Goal: Task Accomplishment & Management: Manage account settings

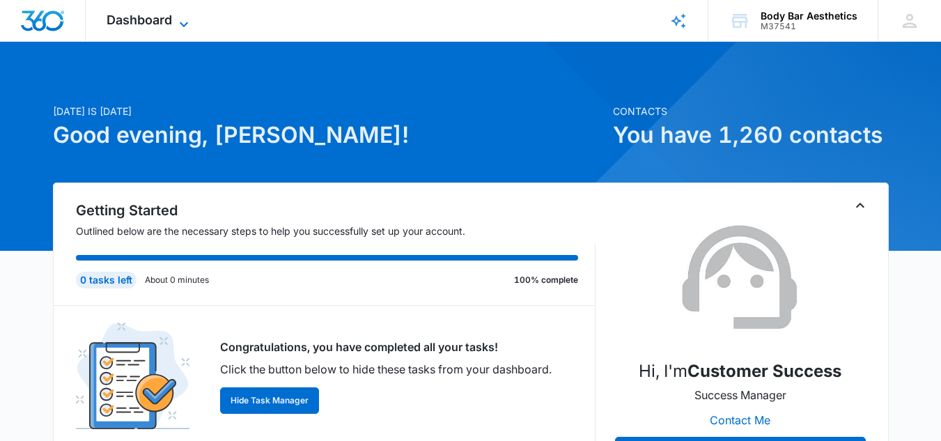
click at [159, 16] on span "Dashboard" at bounding box center [139, 20] width 65 height 15
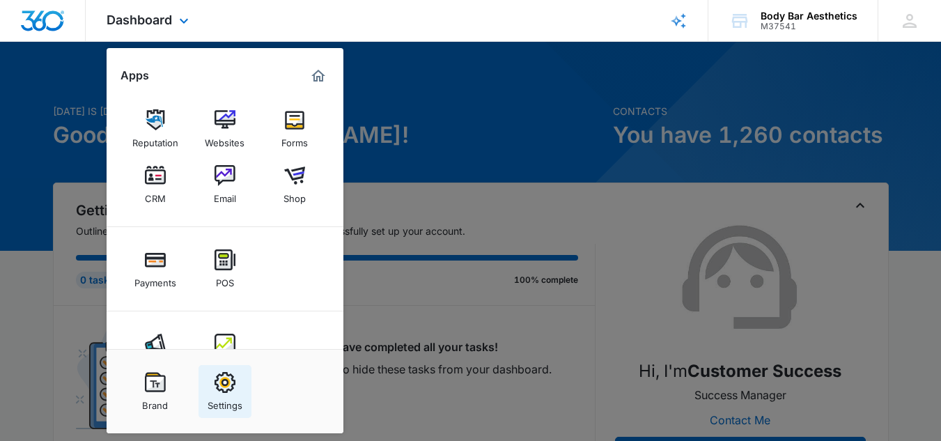
click at [217, 383] on img at bounding box center [224, 382] width 21 height 21
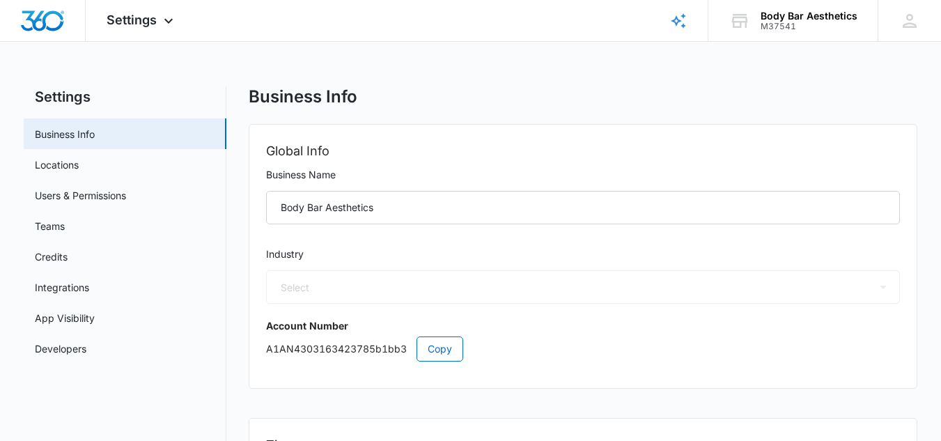
select select "14"
select select "US"
select select "America/Chicago"
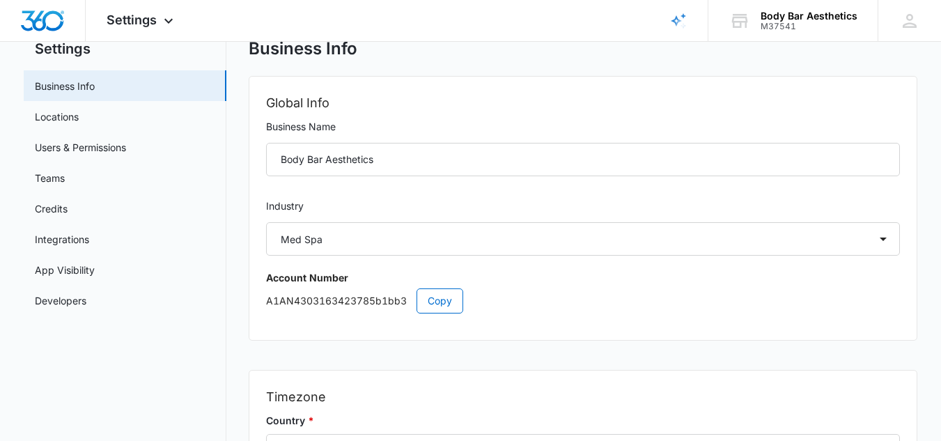
scroll to position [40, 0]
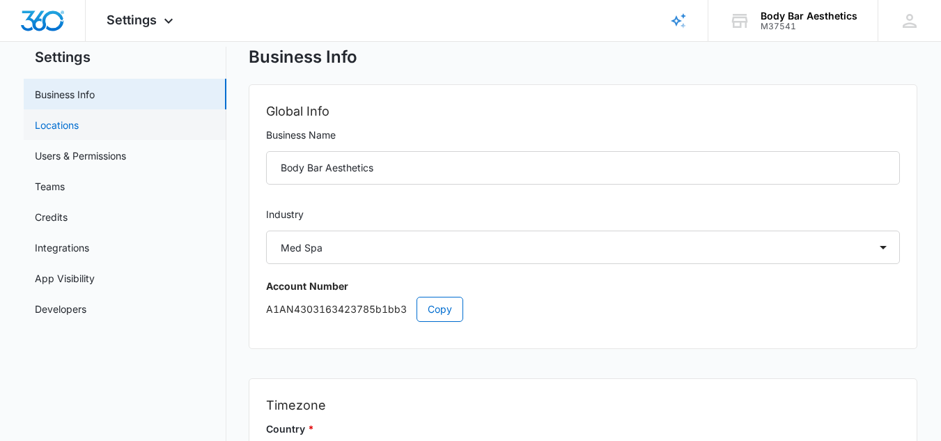
click at [79, 122] on link "Locations" at bounding box center [57, 125] width 44 height 15
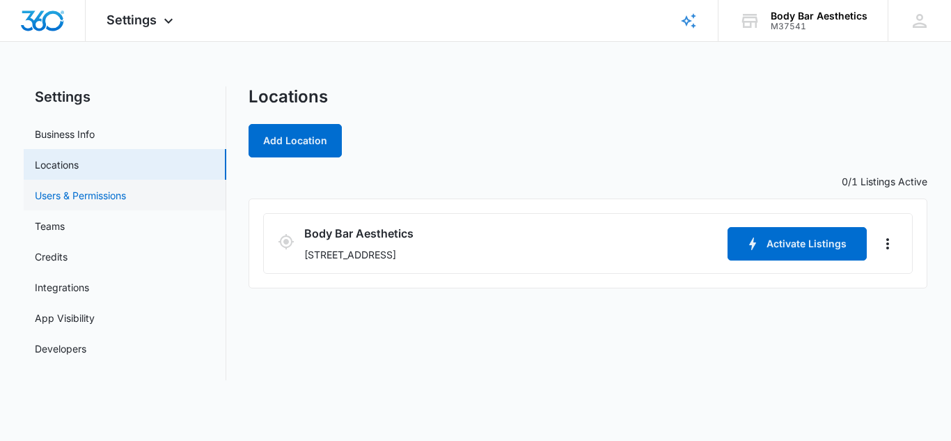
click at [126, 198] on link "Users & Permissions" at bounding box center [80, 195] width 91 height 15
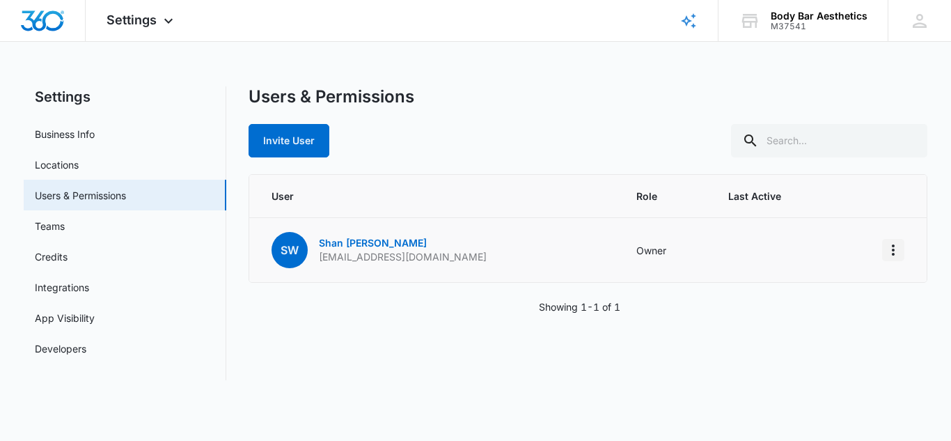
click at [890, 249] on icon "Actions" at bounding box center [893, 250] width 17 height 17
drag, startPoint x: 939, startPoint y: 7, endPoint x: 614, endPoint y: 112, distance: 341.7
click at [614, 112] on div "Users & Permissions Invite User" at bounding box center [588, 121] width 679 height 71
click at [920, 26] on icon at bounding box center [920, 21] width 14 height 14
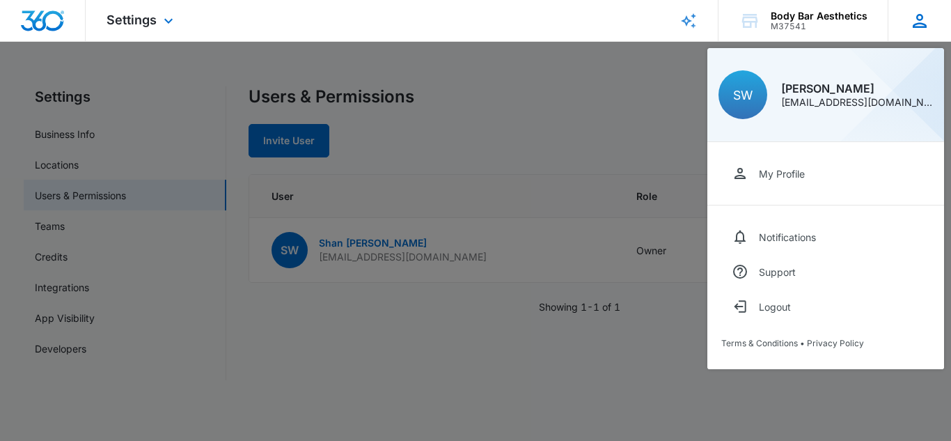
click at [844, 97] on div "[EMAIL_ADDRESS][DOMAIN_NAME]" at bounding box center [857, 102] width 152 height 10
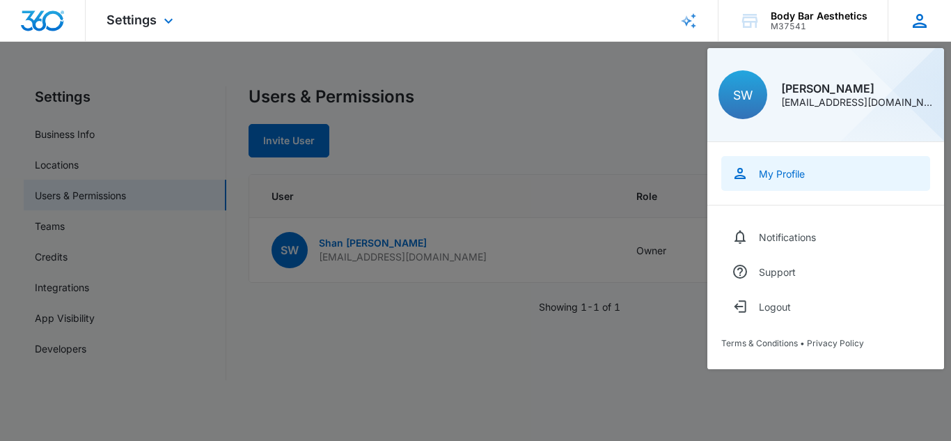
click at [771, 176] on div "My Profile" at bounding box center [782, 174] width 46 height 12
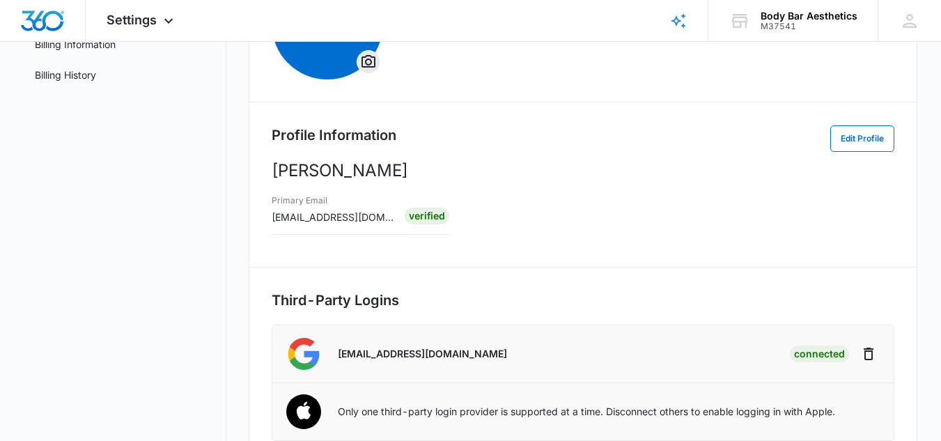
scroll to position [187, 0]
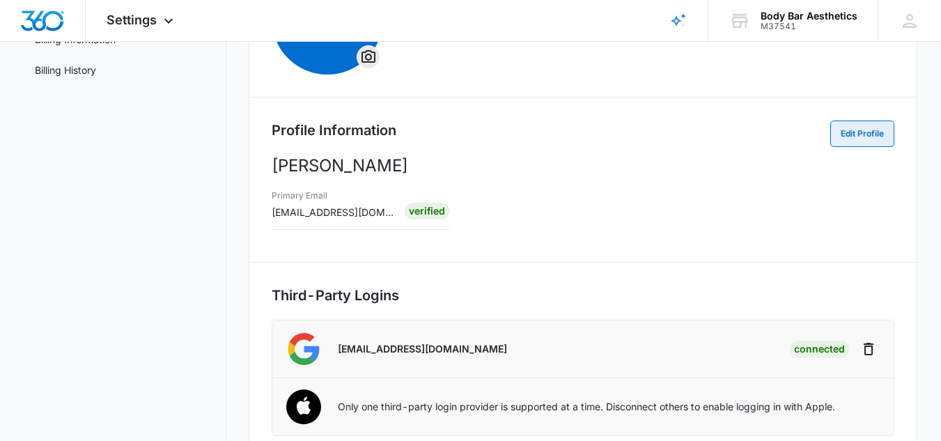
click at [850, 133] on button "Edit Profile" at bounding box center [862, 133] width 64 height 26
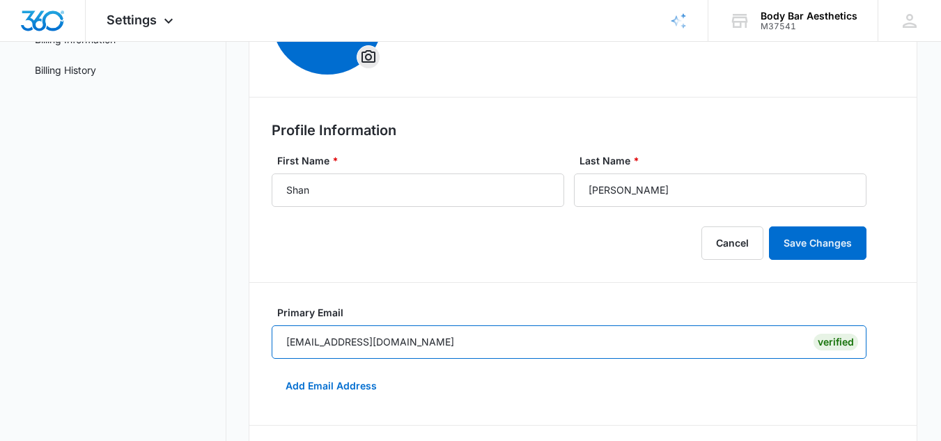
click at [375, 343] on input "[EMAIL_ADDRESS][DOMAIN_NAME]" at bounding box center [569, 341] width 595 height 33
click at [402, 340] on input "[EMAIL_ADDRESS][DOMAIN_NAME]" at bounding box center [569, 341] width 595 height 33
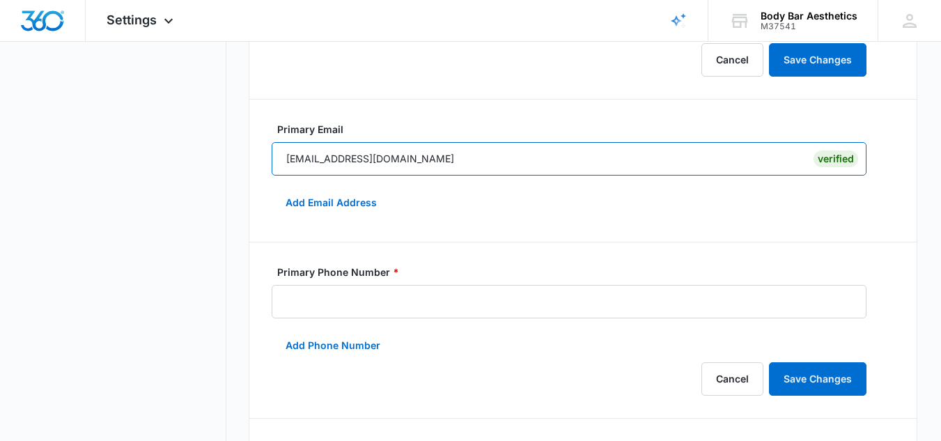
scroll to position [372, 0]
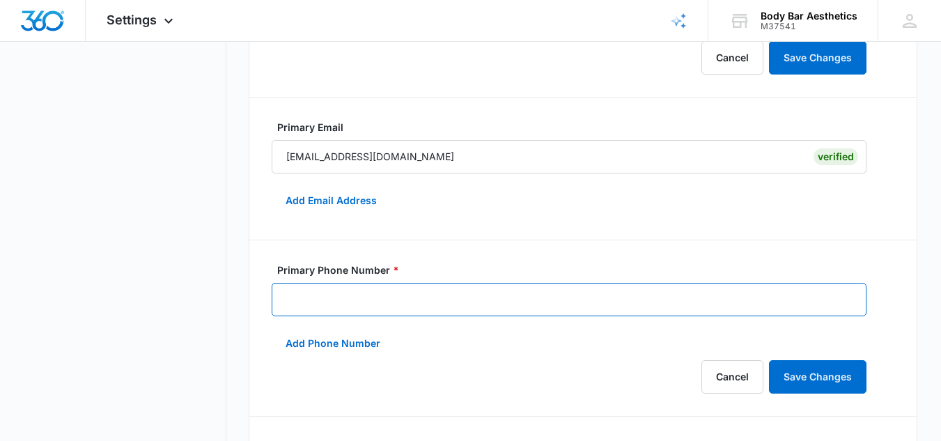
click at [536, 306] on input "Primary Phone Number *" at bounding box center [569, 299] width 595 height 33
type input "[PHONE_NUMBER]"
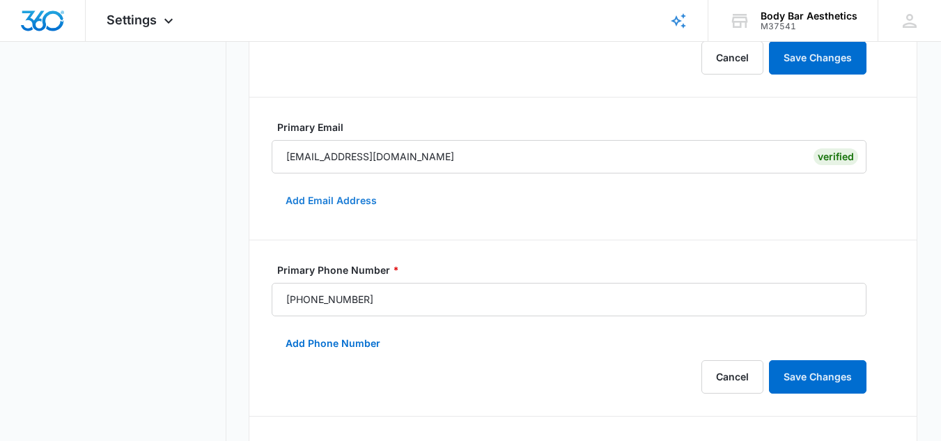
click at [351, 203] on button "Add Email Address" at bounding box center [331, 200] width 119 height 33
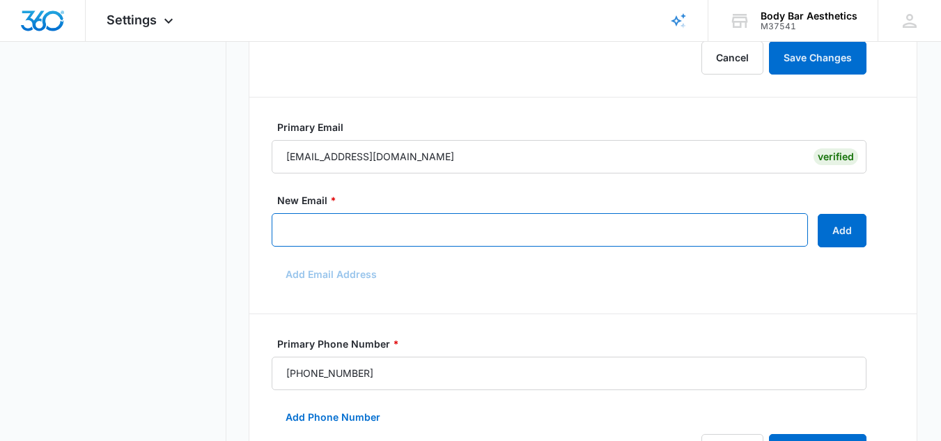
click at [355, 225] on input "New Email *" at bounding box center [540, 229] width 536 height 33
type input "[EMAIL_ADDRESS][DOMAIN_NAME]"
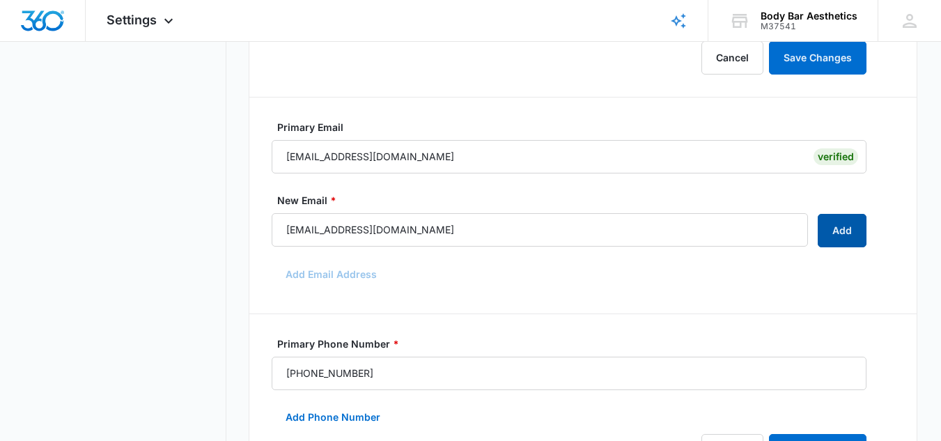
click at [831, 236] on button "Add" at bounding box center [841, 230] width 49 height 33
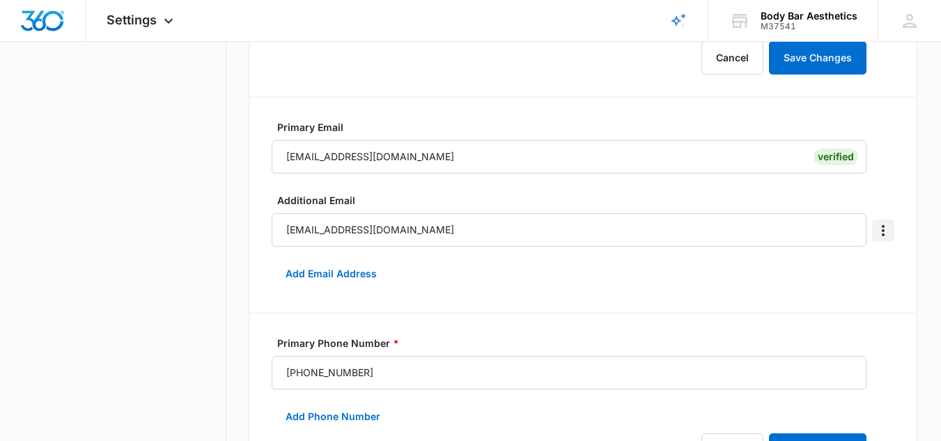
click at [886, 226] on icon "Overflow Menu" at bounding box center [882, 230] width 17 height 17
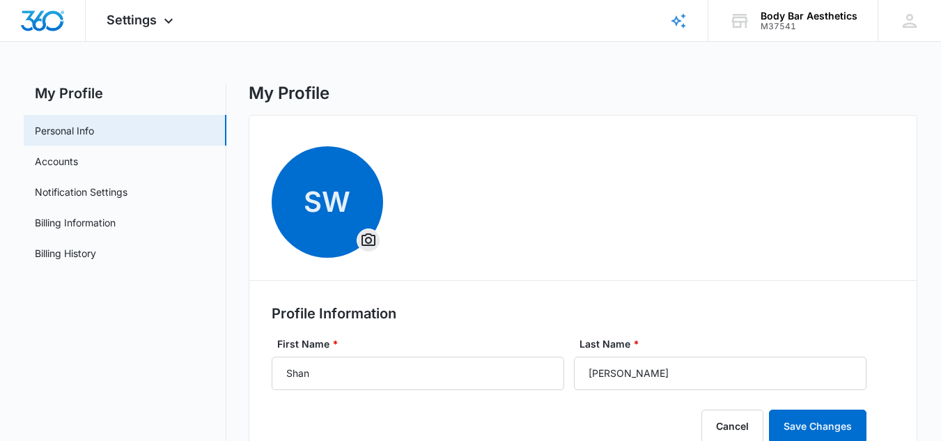
scroll to position [0, 0]
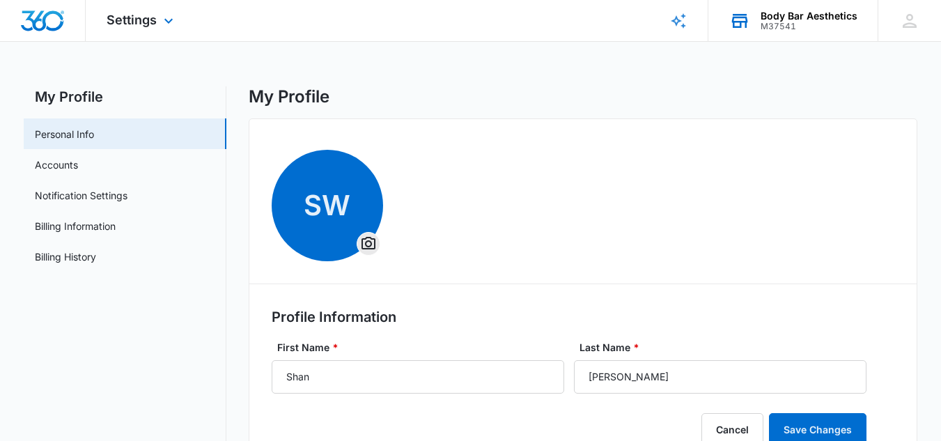
click at [810, 13] on div "Body Bar Aesthetics" at bounding box center [808, 15] width 97 height 11
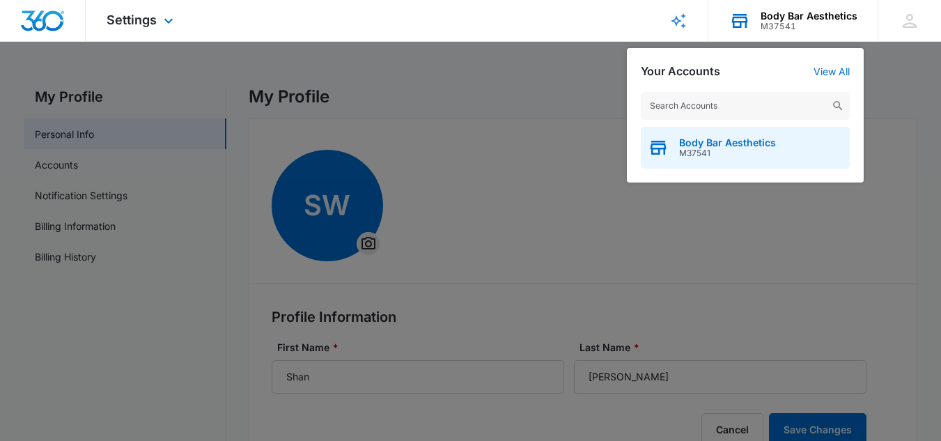
click at [767, 133] on div "Body Bar Aesthetics M37541" at bounding box center [745, 148] width 209 height 42
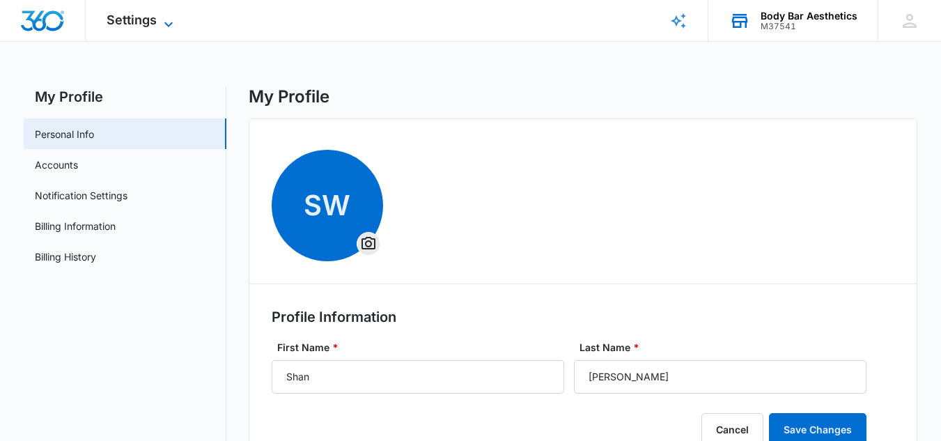
click at [163, 18] on icon at bounding box center [168, 24] width 17 height 17
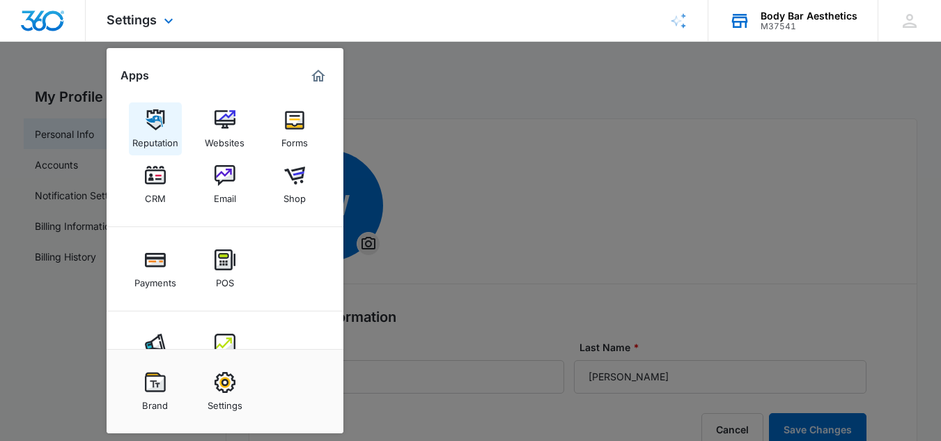
click at [163, 124] on img at bounding box center [155, 119] width 21 height 21
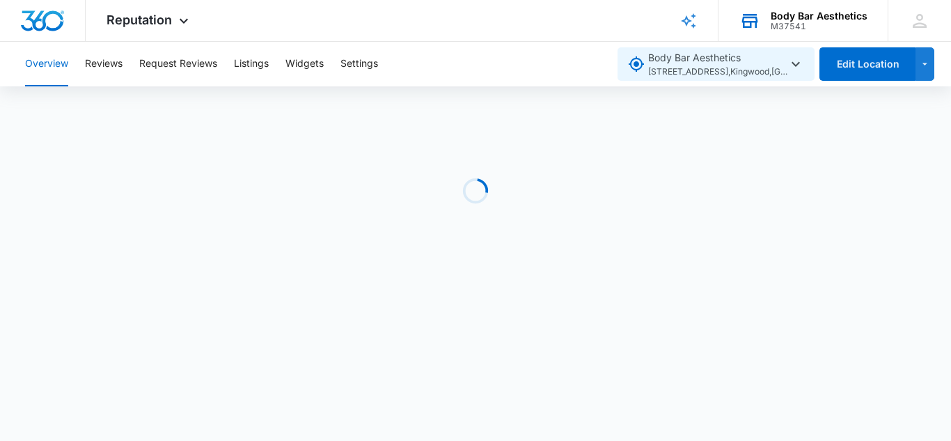
click at [801, 61] on icon "button" at bounding box center [795, 64] width 17 height 17
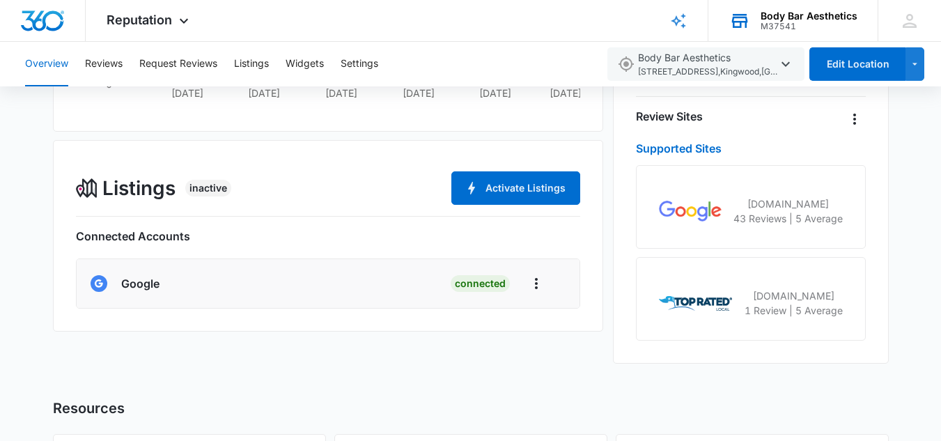
scroll to position [391, 0]
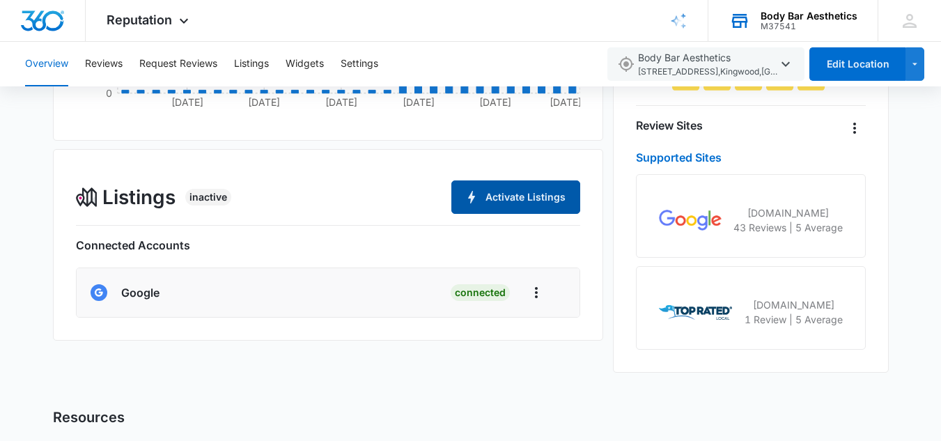
click at [501, 191] on button "Activate Listings" at bounding box center [515, 196] width 129 height 33
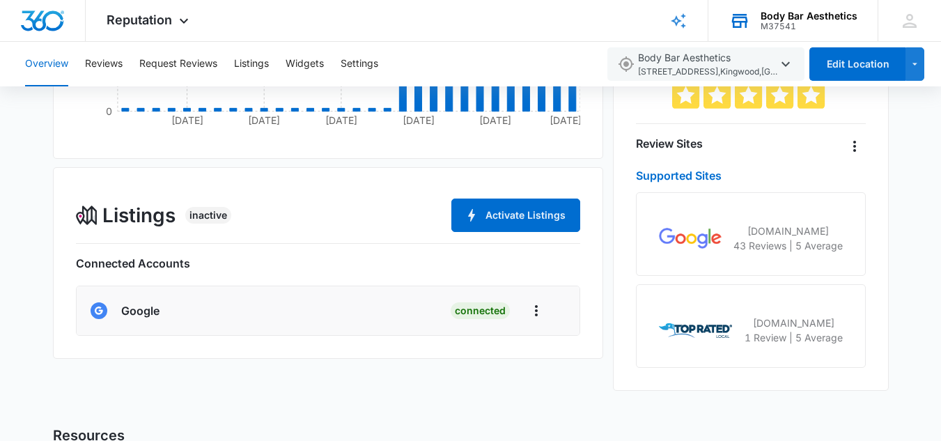
scroll to position [370, 0]
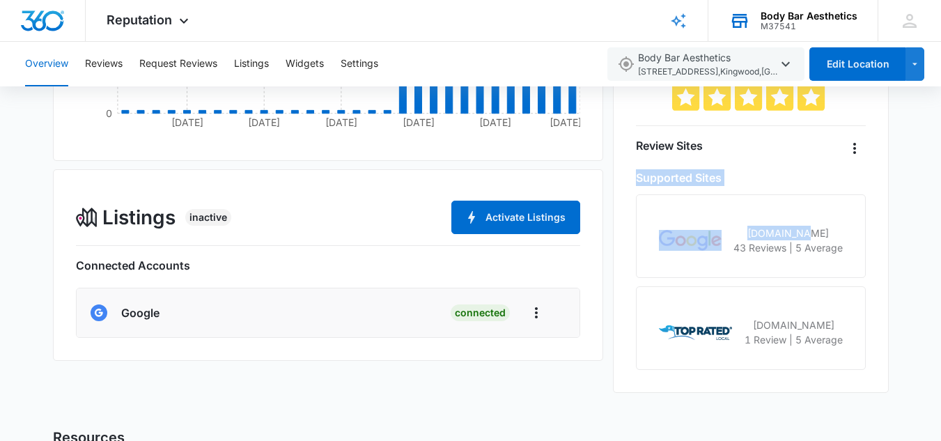
drag, startPoint x: 902, startPoint y: 187, endPoint x: 932, endPoint y: 136, distance: 58.7
click at [932, 136] on div "Overview Total Reviews Filters Mar 17 2023 - Jul 26 2025 44 Apr 18 Aug 26 Jan 2…" at bounding box center [470, 236] width 941 height 952
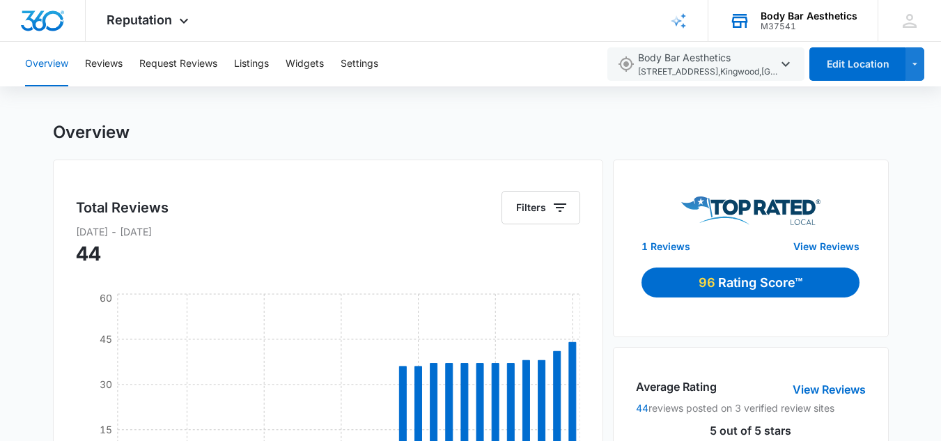
scroll to position [0, 0]
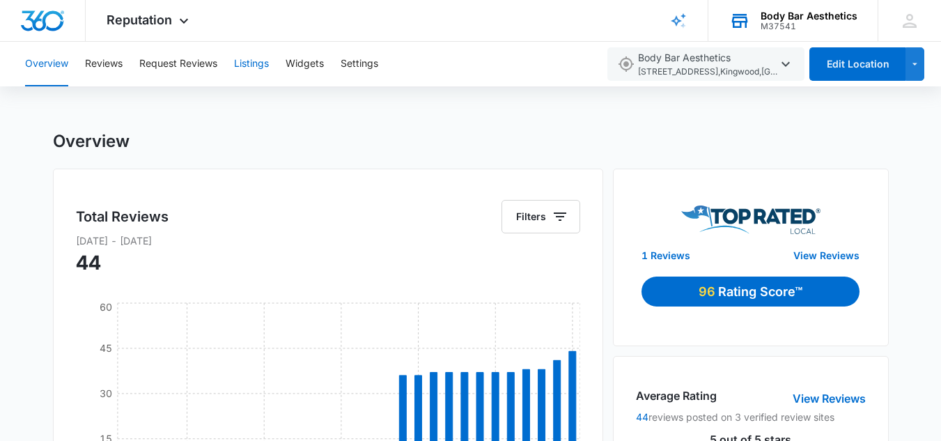
click at [246, 64] on button "Listings" at bounding box center [251, 64] width 35 height 45
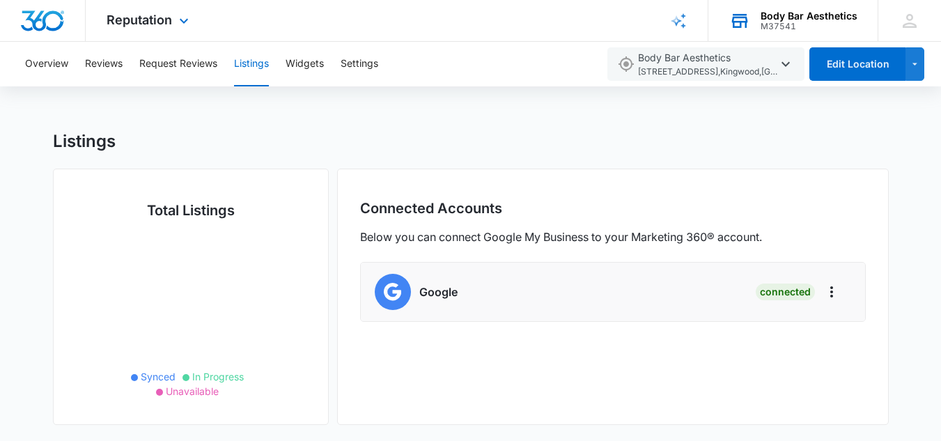
click at [172, 24] on div "Reputation Apps Reputation Websites Forms CRM Email Shop Payments POS Ads Intel…" at bounding box center [149, 20] width 127 height 41
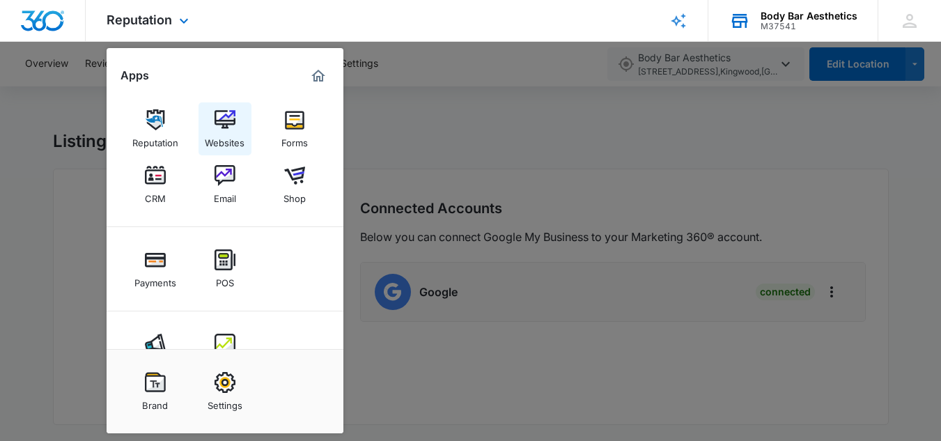
click at [235, 127] on img at bounding box center [224, 119] width 21 height 21
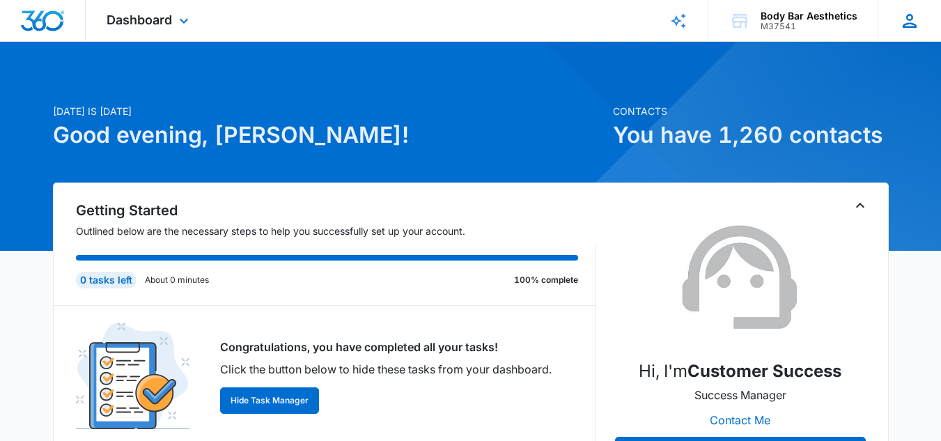
click at [909, 23] on icon at bounding box center [909, 21] width 14 height 14
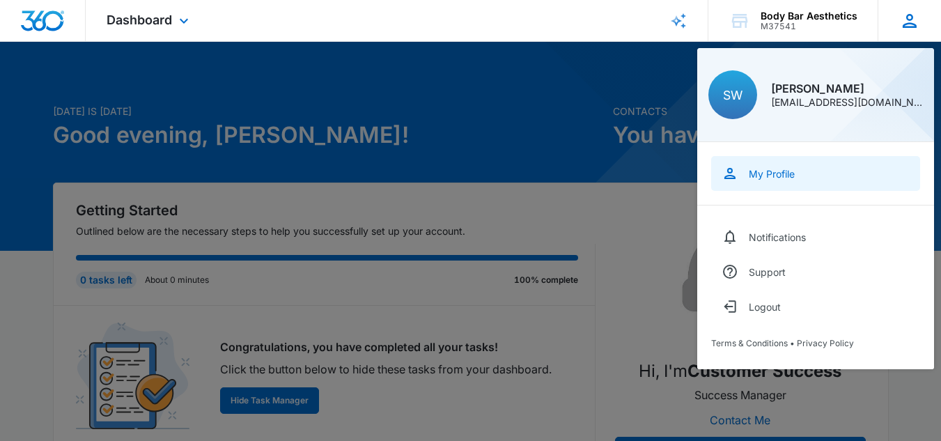
click at [777, 173] on div "My Profile" at bounding box center [771, 174] width 46 height 12
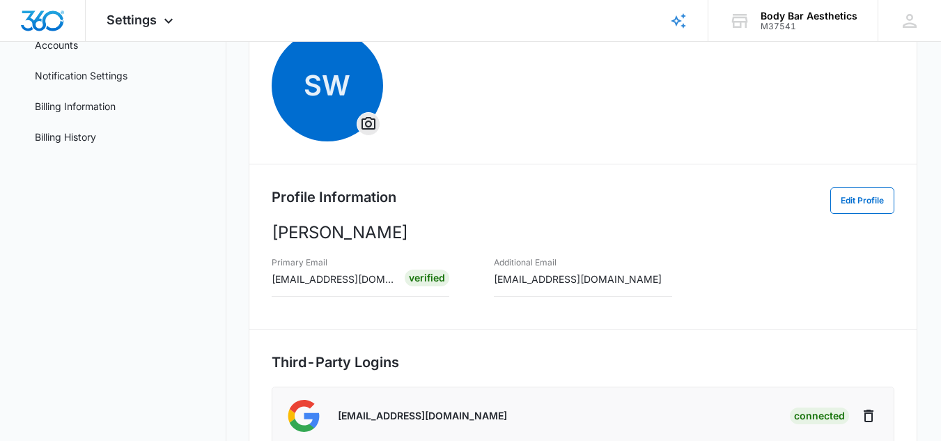
scroll to position [122, 0]
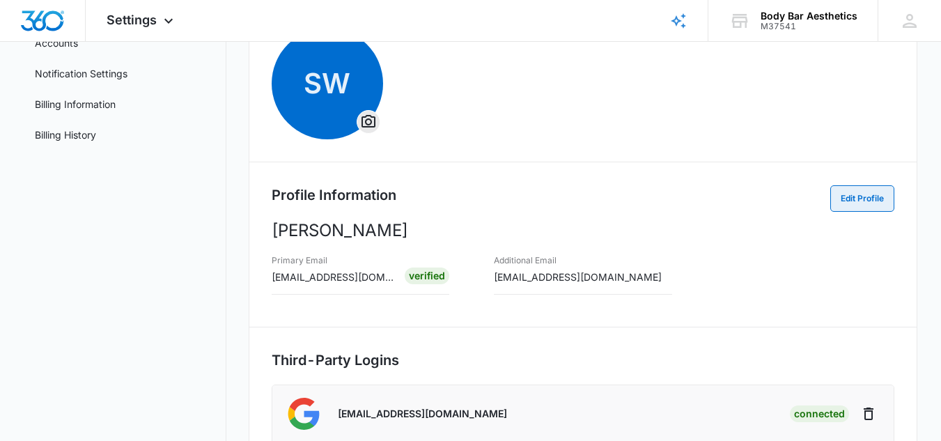
click at [881, 189] on button "Edit Profile" at bounding box center [862, 198] width 64 height 26
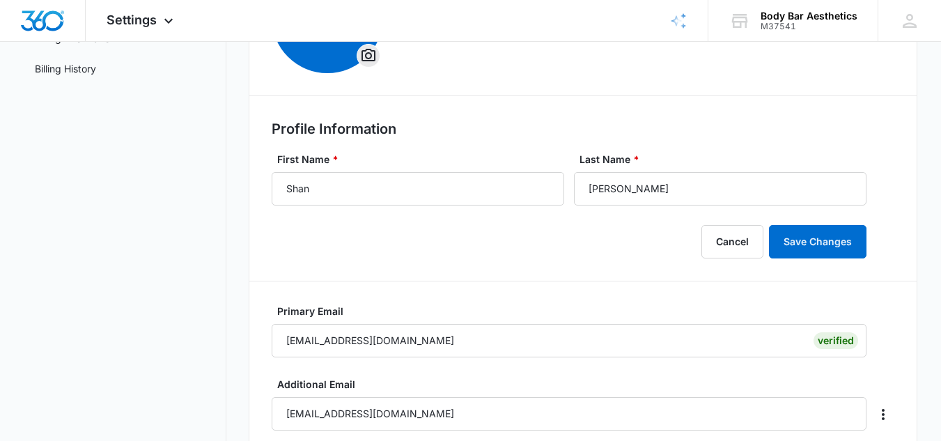
scroll to position [265, 0]
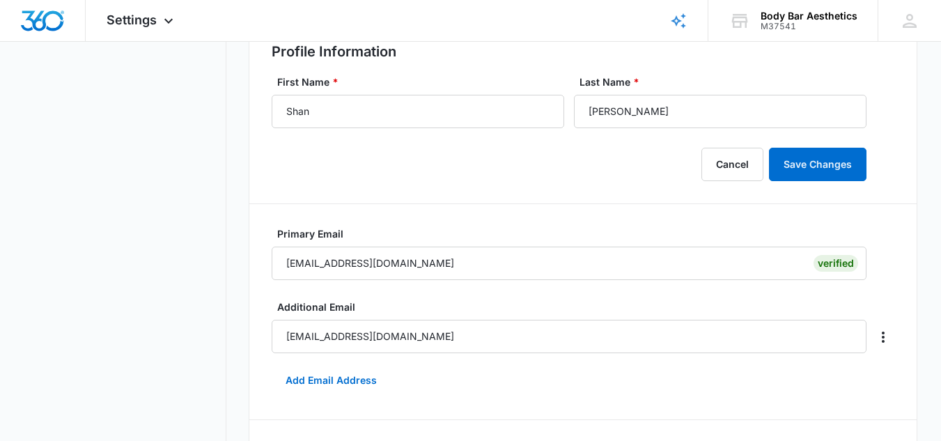
click at [838, 265] on div "Verified" at bounding box center [835, 263] width 45 height 17
click at [881, 335] on icon "Overflow Menu" at bounding box center [882, 337] width 17 height 17
drag, startPoint x: 648, startPoint y: 285, endPoint x: 664, endPoint y: 279, distance: 17.2
click at [650, 285] on div "Primary Email [EMAIL_ADDRESS][DOMAIN_NAME] Verified" at bounding box center [583, 262] width 622 height 73
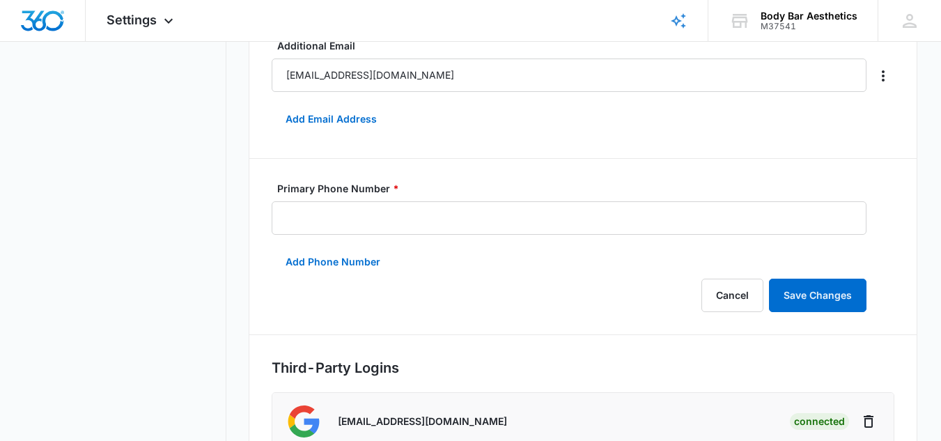
scroll to position [519, 0]
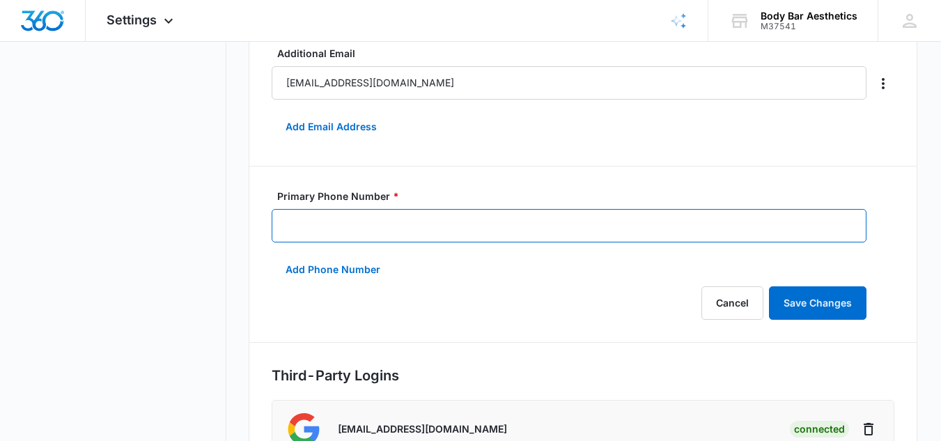
click at [627, 224] on input "Primary Phone Number *" at bounding box center [569, 225] width 595 height 33
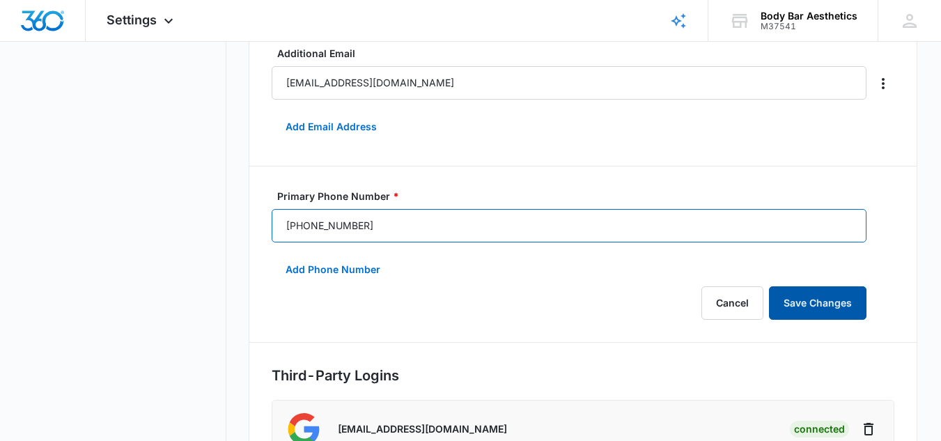
type input "[PHONE_NUMBER]"
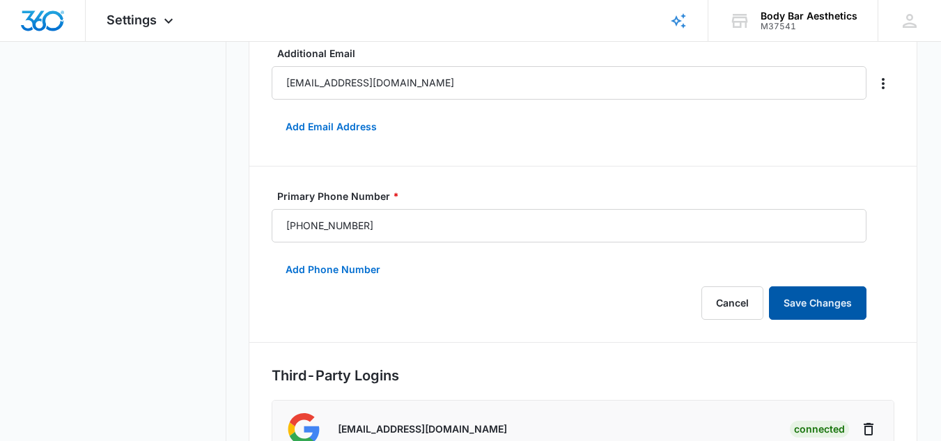
click at [829, 288] on button "Save Changes" at bounding box center [817, 302] width 97 height 33
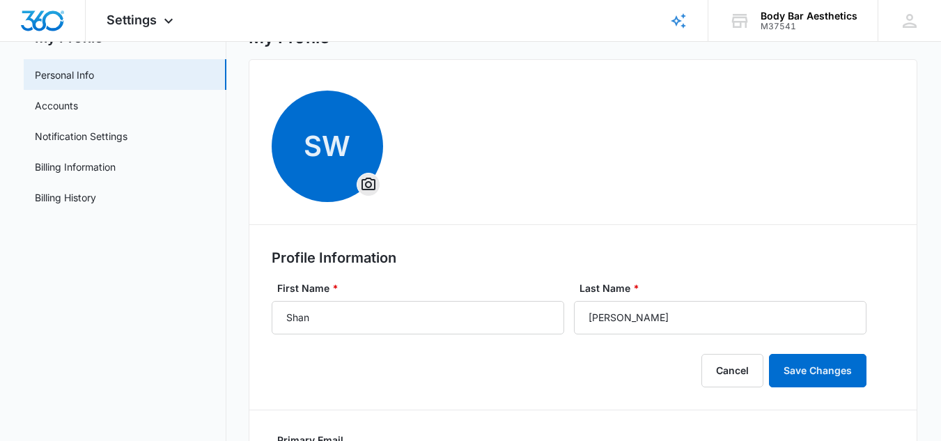
scroll to position [0, 0]
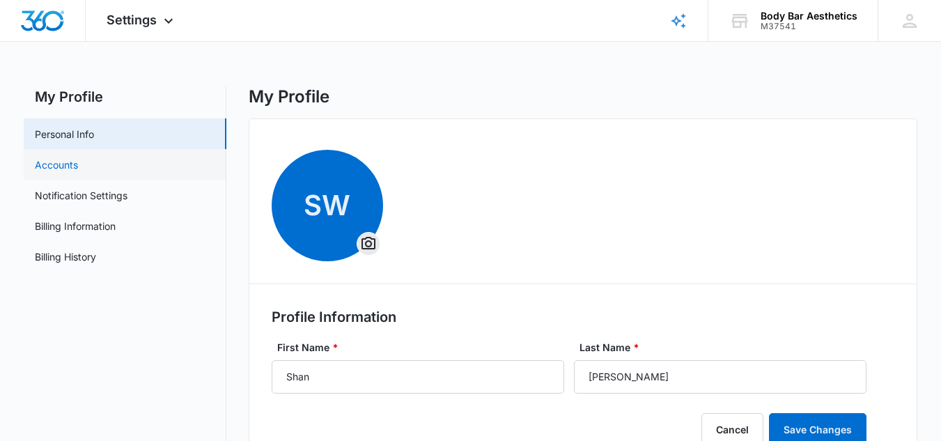
click at [78, 162] on link "Accounts" at bounding box center [56, 164] width 43 height 15
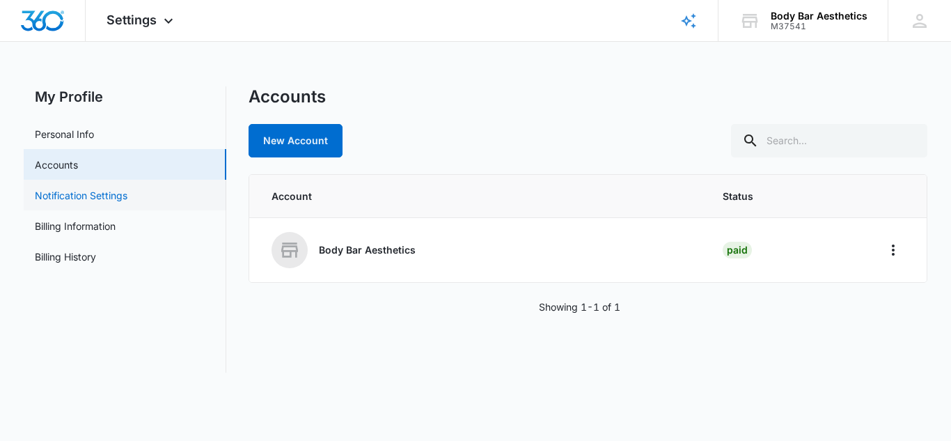
click at [120, 199] on link "Notification Settings" at bounding box center [81, 195] width 93 height 15
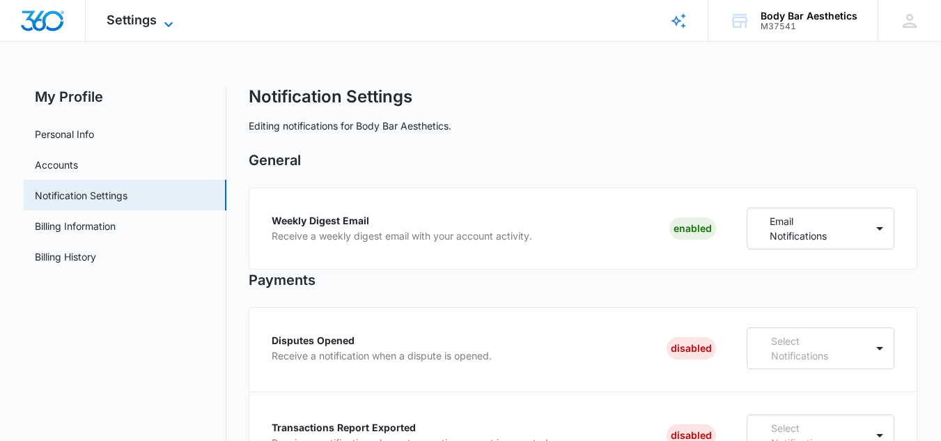
click at [152, 22] on span "Settings" at bounding box center [132, 20] width 50 height 15
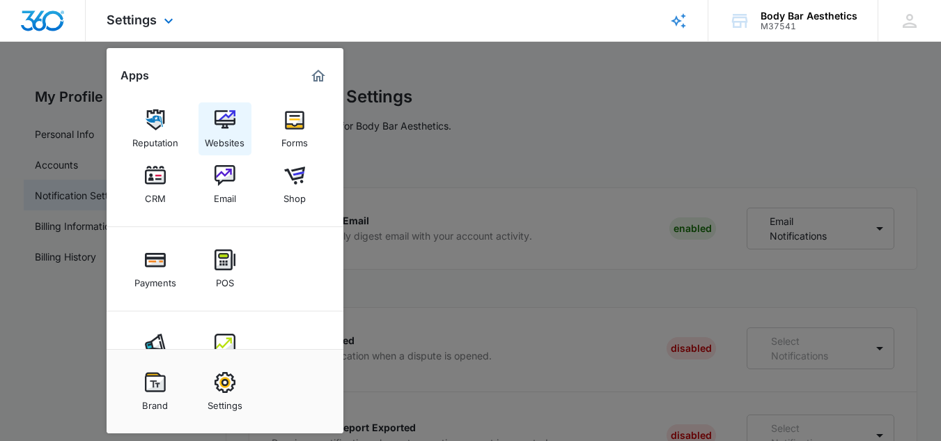
click at [228, 141] on div "Websites" at bounding box center [225, 139] width 40 height 18
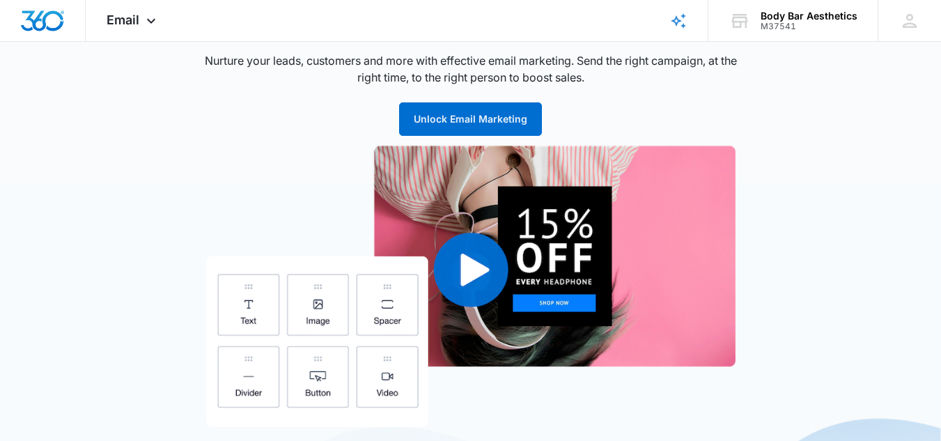
scroll to position [99, 0]
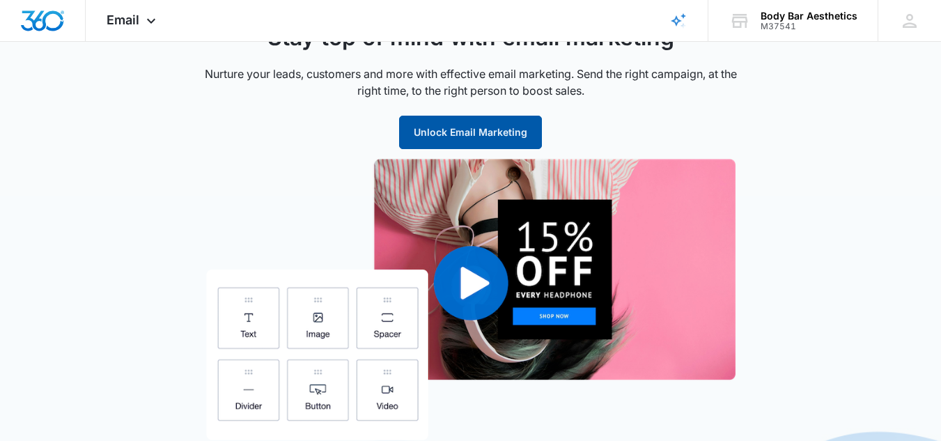
click at [499, 133] on button "Unlock Email Marketing" at bounding box center [470, 132] width 143 height 33
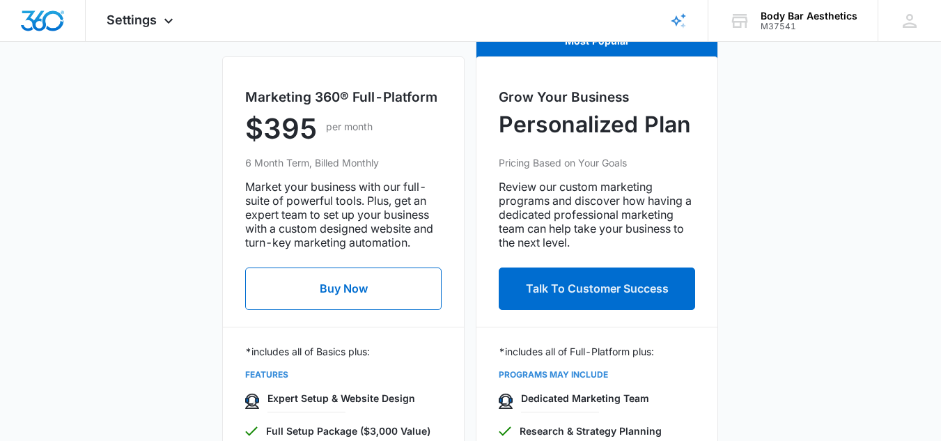
scroll to position [540, 0]
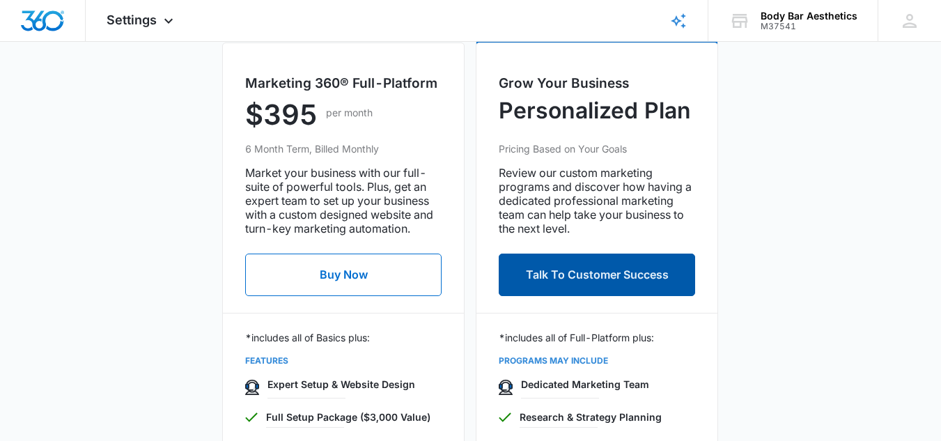
click at [670, 267] on button "Talk To Customer Success" at bounding box center [597, 274] width 196 height 42
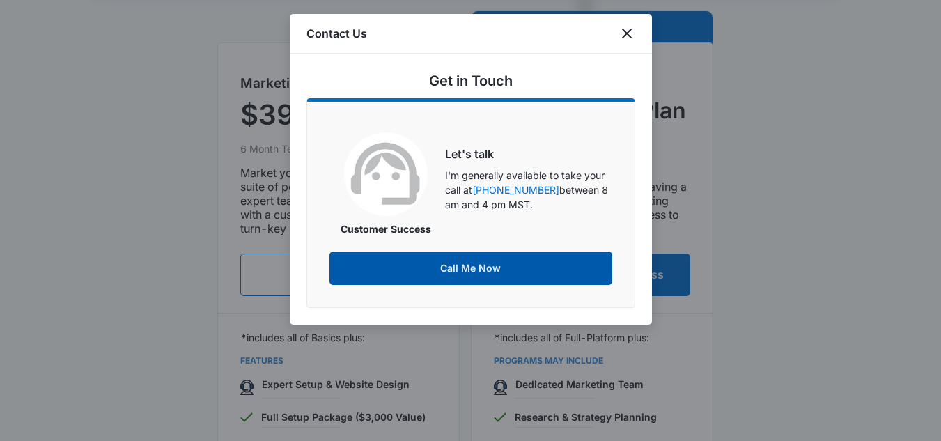
click at [592, 260] on button "Call Me Now" at bounding box center [470, 267] width 283 height 33
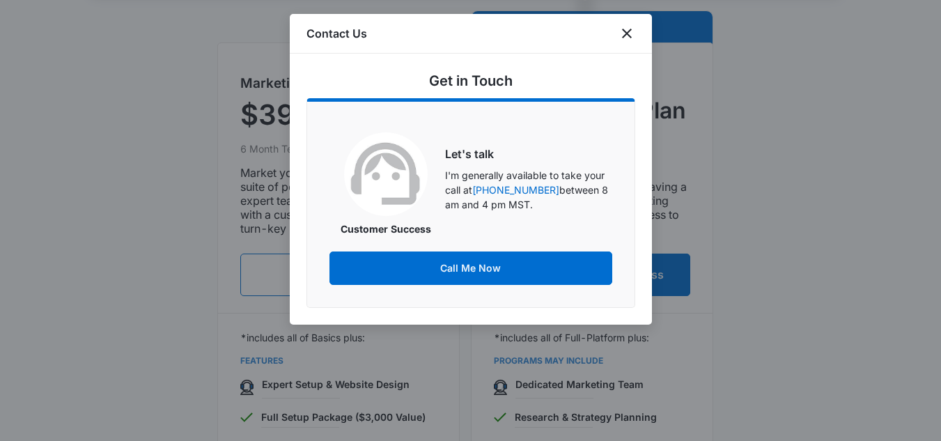
click at [684, 337] on div at bounding box center [470, 220] width 941 height 441
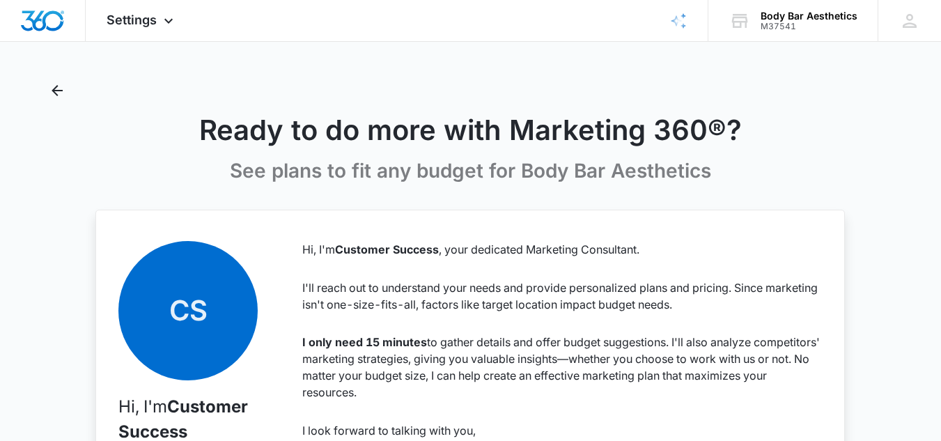
scroll to position [0, 0]
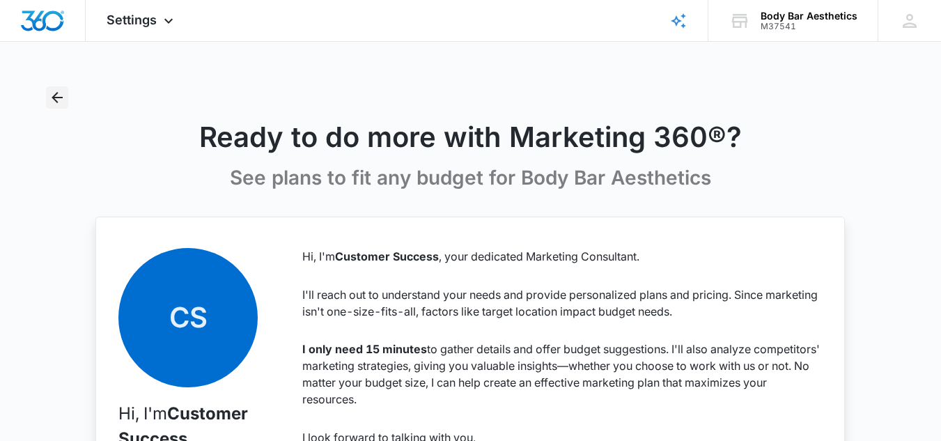
click at [56, 93] on icon "Back" at bounding box center [57, 97] width 17 height 17
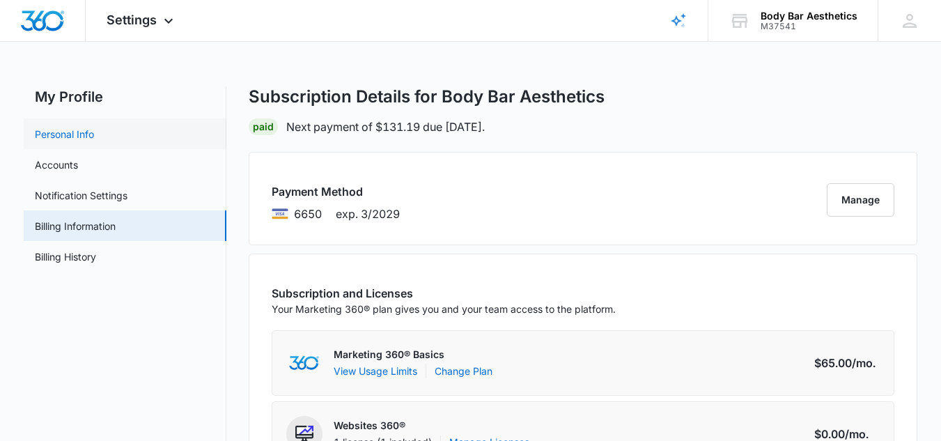
click at [57, 129] on link "Personal Info" at bounding box center [64, 134] width 59 height 15
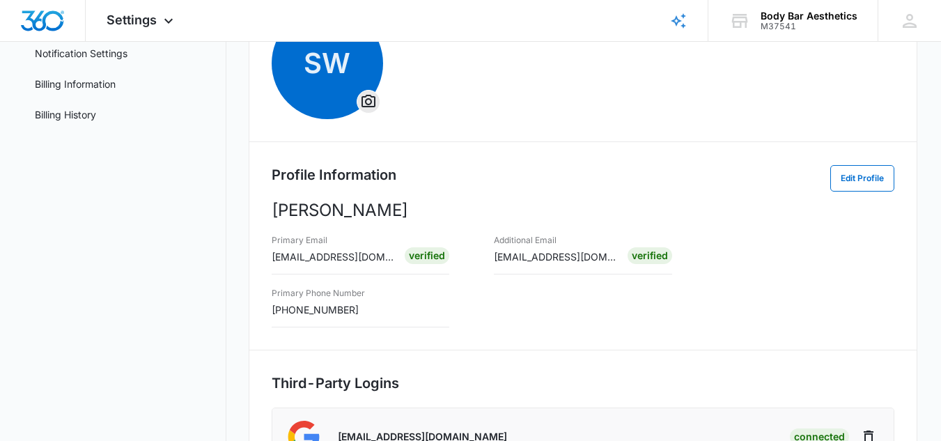
scroll to position [112, 0]
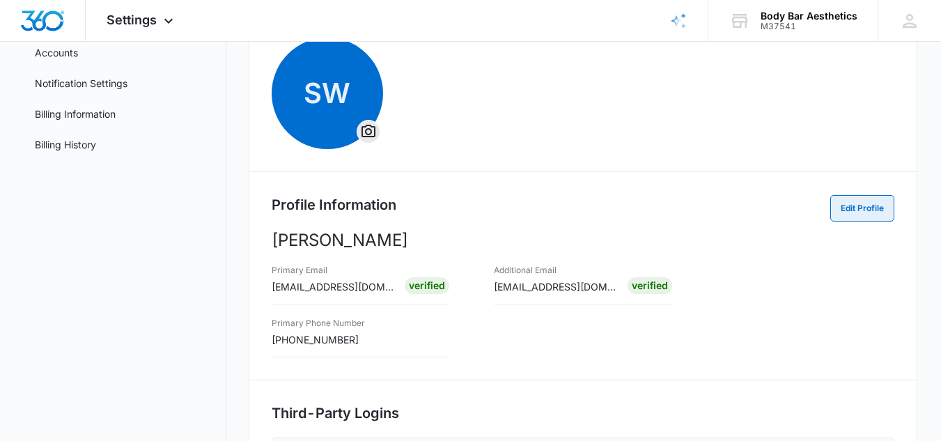
click at [843, 221] on button "Edit Profile" at bounding box center [862, 208] width 64 height 26
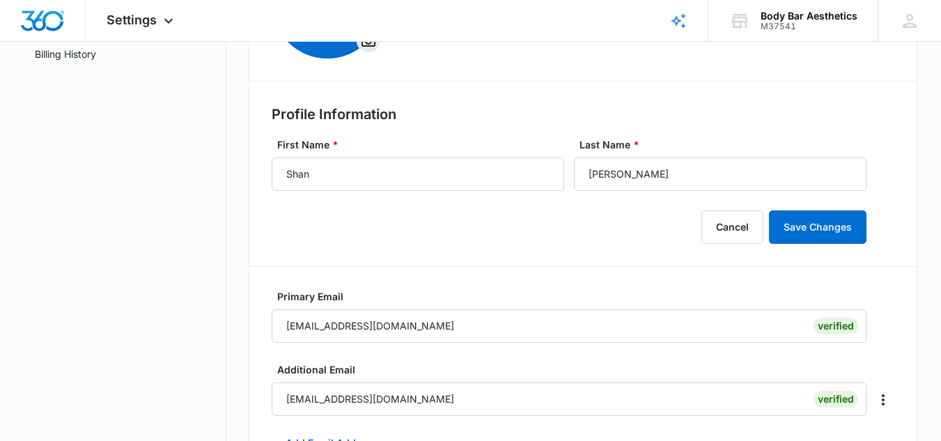
scroll to position [204, 0]
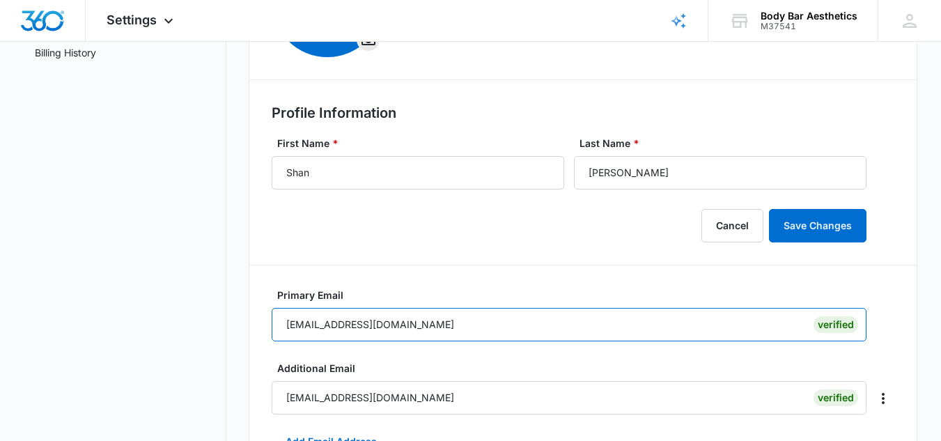
click at [436, 340] on input "[EMAIL_ADDRESS][DOMAIN_NAME]" at bounding box center [569, 324] width 595 height 33
click at [430, 328] on input "[EMAIL_ADDRESS][DOMAIN_NAME]" at bounding box center [569, 324] width 595 height 33
click at [402, 322] on input "[EMAIL_ADDRESS][DOMAIN_NAME]" at bounding box center [569, 324] width 595 height 33
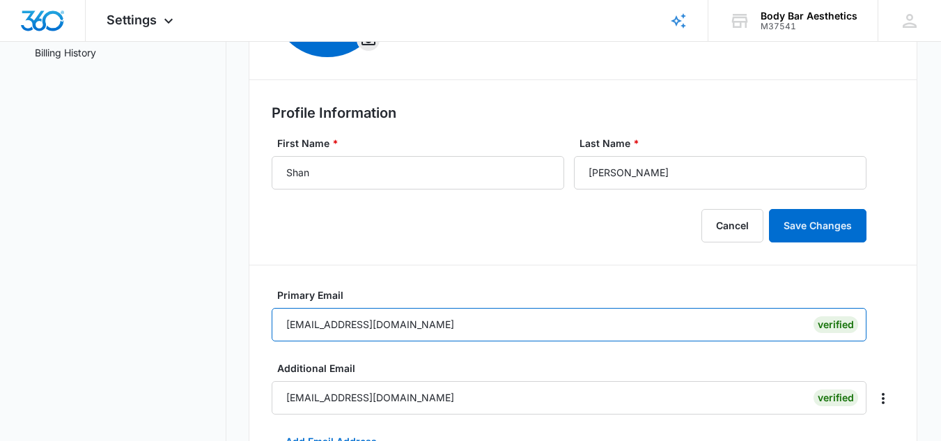
drag, startPoint x: 402, startPoint y: 322, endPoint x: 317, endPoint y: 328, distance: 84.5
click at [317, 328] on input "[EMAIL_ADDRESS][DOMAIN_NAME]" at bounding box center [569, 324] width 595 height 33
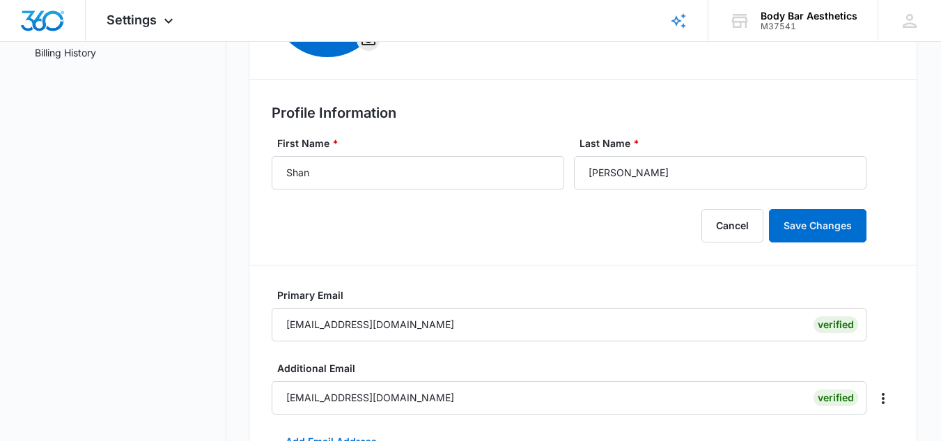
click at [533, 290] on label "Primary Email" at bounding box center [574, 295] width 595 height 15
click at [158, 18] on div "Settings Apps Reputation Websites Forms CRM Email Shop Payments POS Ads Intelli…" at bounding box center [142, 20] width 112 height 41
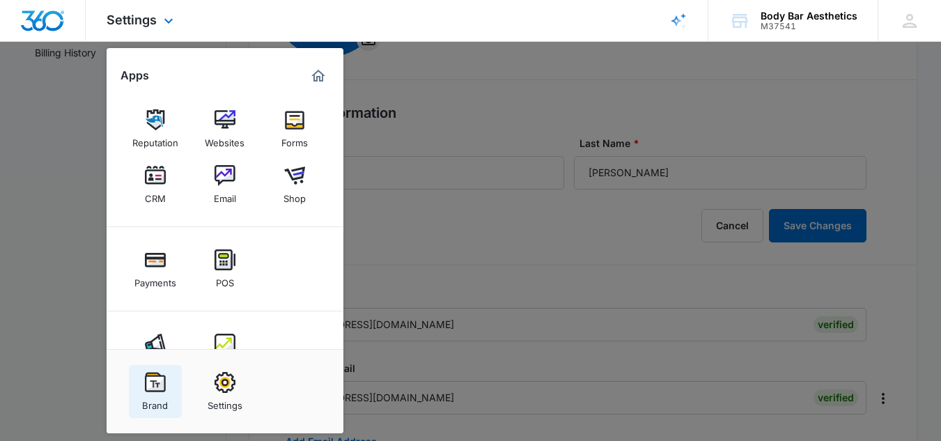
click at [166, 378] on link "Brand" at bounding box center [155, 391] width 53 height 53
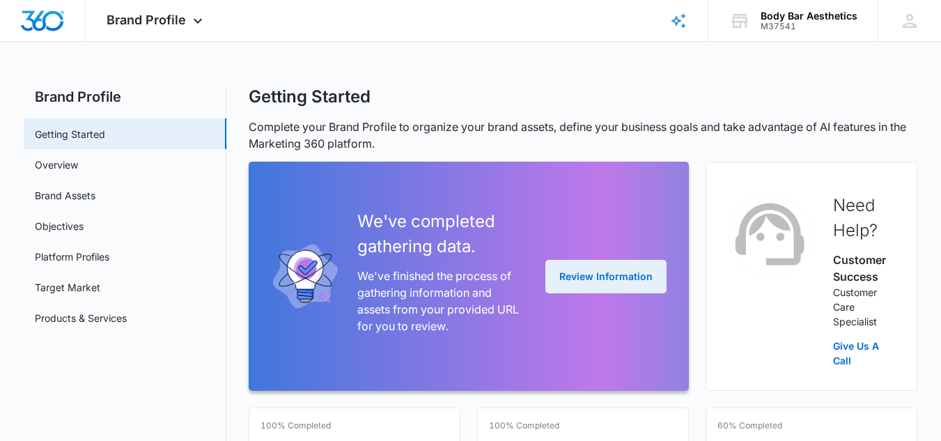
click at [623, 274] on button "Review Information" at bounding box center [605, 276] width 121 height 33
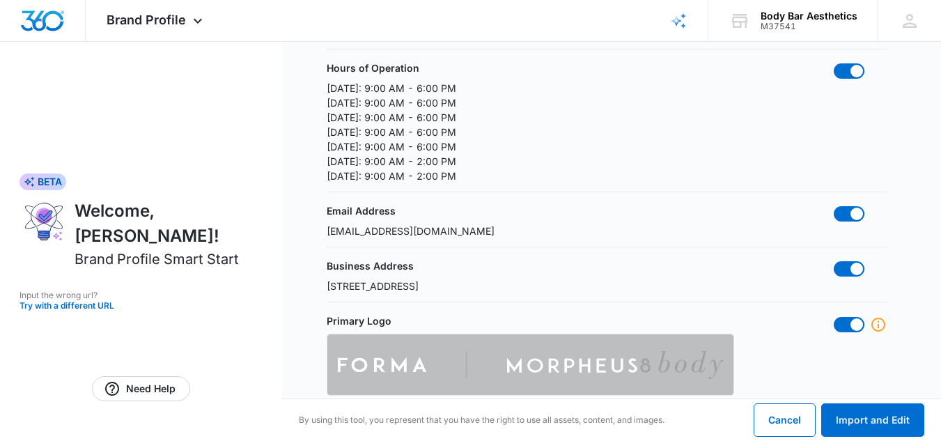
scroll to position [260, 0]
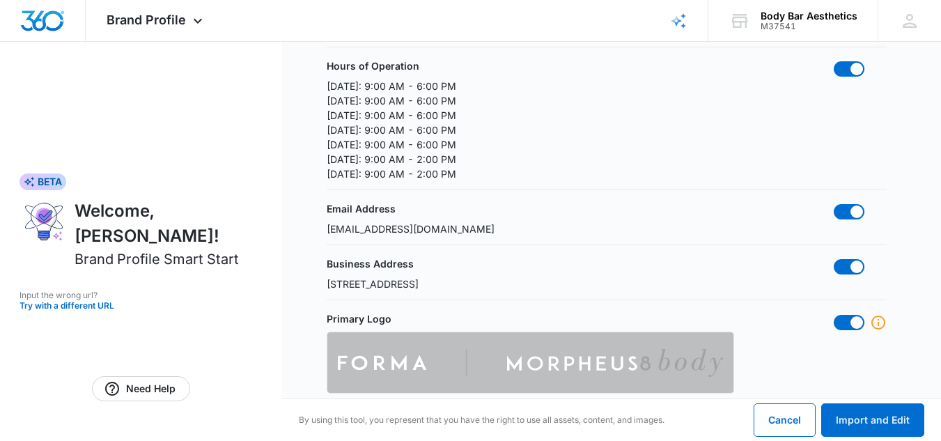
click at [439, 233] on div "Email Address info@bodybarlaser.com" at bounding box center [607, 218] width 560 height 35
click at [861, 206] on span at bounding box center [848, 211] width 31 height 15
click at [833, 204] on input "checkbox" at bounding box center [833, 203] width 1 height 1
click at [445, 224] on div "Email Address info@bodybarlaser.com" at bounding box center [607, 218] width 560 height 35
click at [441, 224] on div "Email Address info@bodybarlaser.com" at bounding box center [607, 218] width 560 height 35
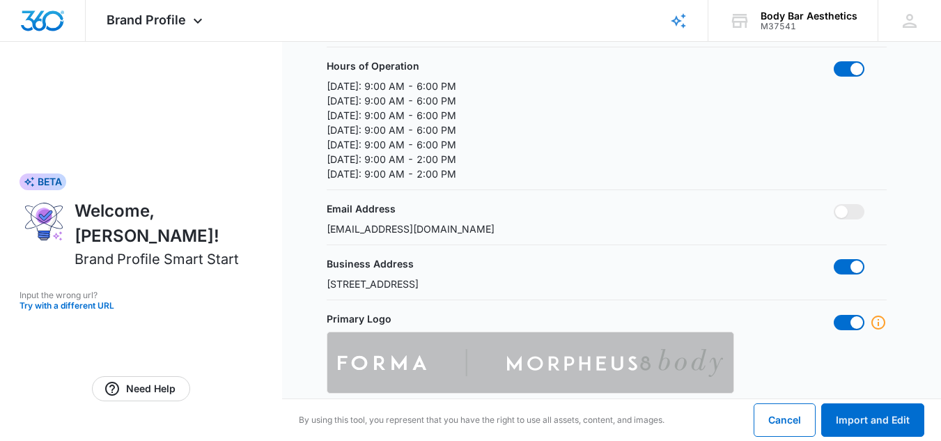
click at [437, 224] on div "Email Address info@bodybarlaser.com" at bounding box center [607, 218] width 560 height 35
click at [849, 214] on span at bounding box center [848, 211] width 31 height 15
click at [833, 204] on input "checkbox" at bounding box center [833, 203] width 1 height 1
checkbox input "true"
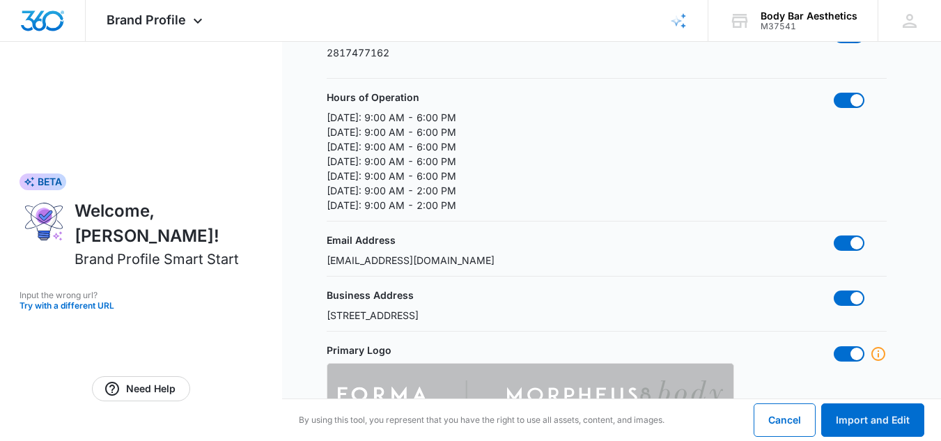
scroll to position [226, 0]
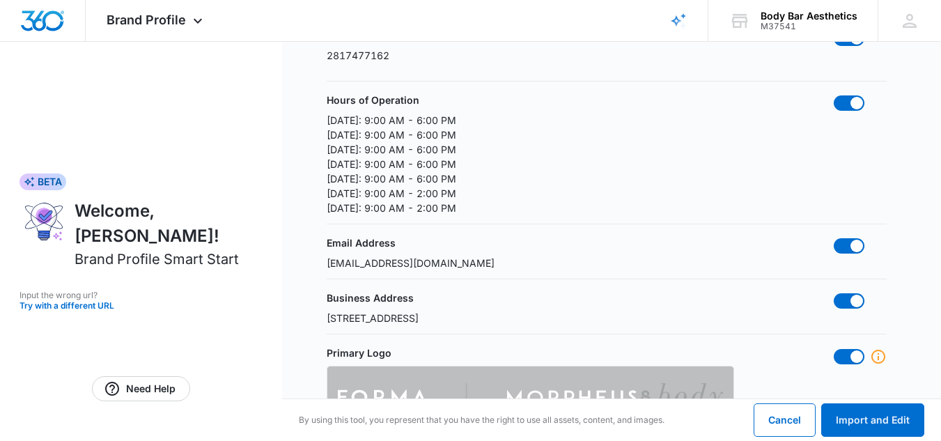
drag, startPoint x: 913, startPoint y: 130, endPoint x: 912, endPoint y: 116, distance: 13.9
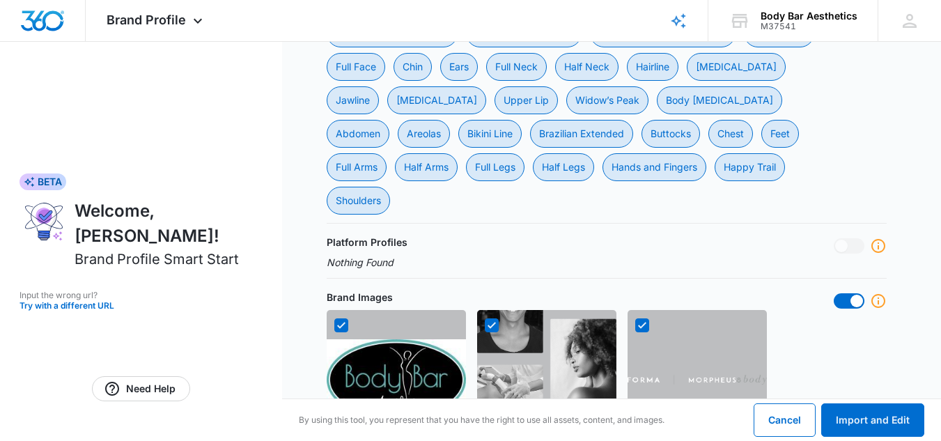
scroll to position [993, 0]
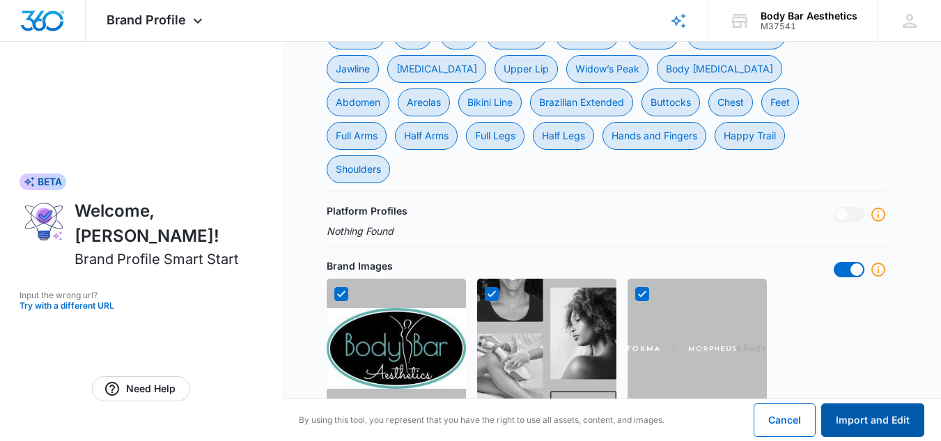
click at [888, 417] on button "Import and Edit" at bounding box center [872, 419] width 103 height 33
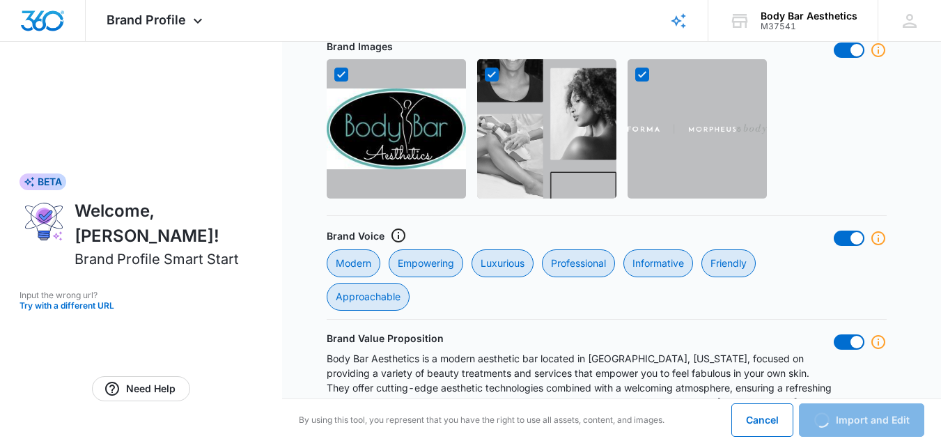
scroll to position [1251, 0]
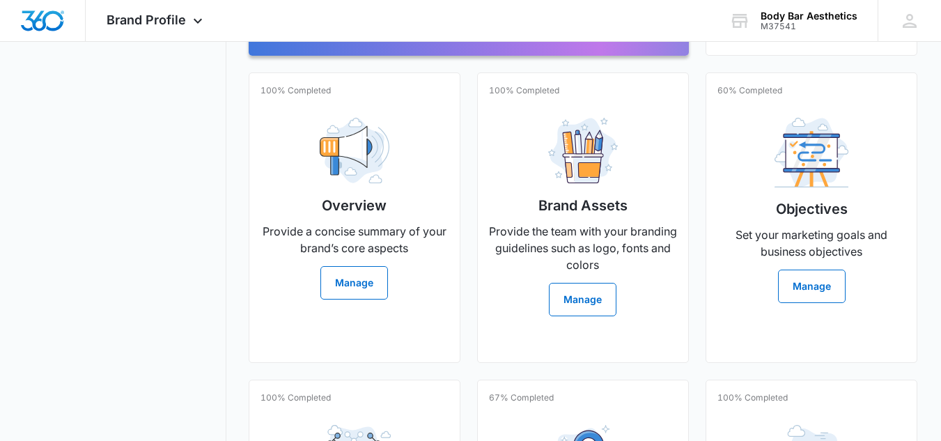
scroll to position [370, 0]
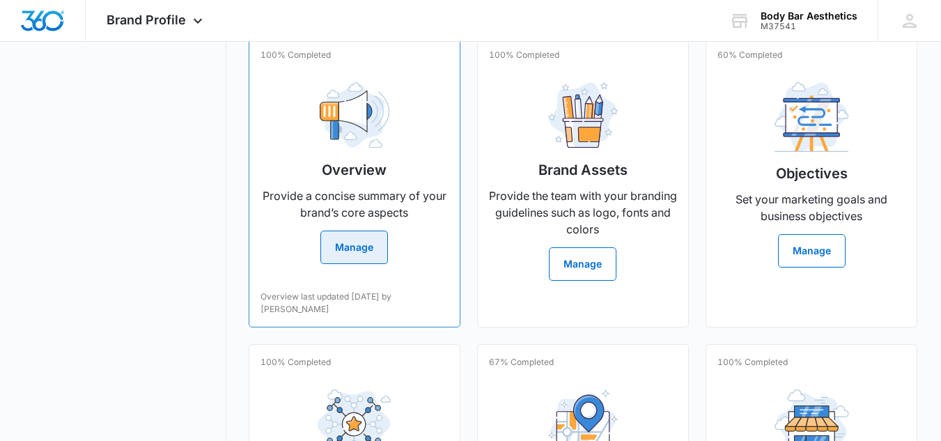
click at [363, 259] on button "Manage" at bounding box center [354, 246] width 68 height 33
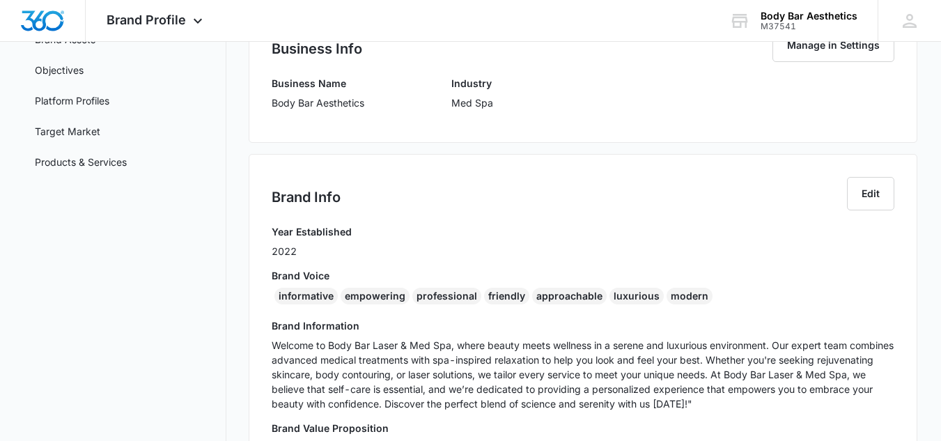
scroll to position [153, 0]
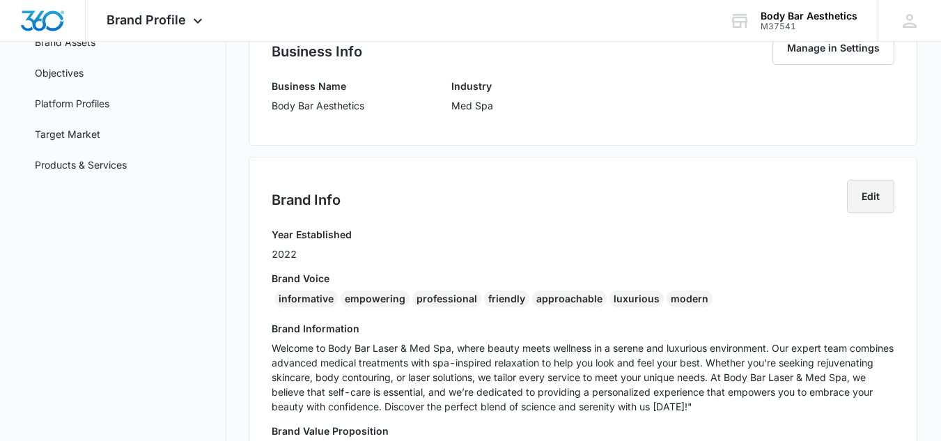
click at [868, 203] on button "Edit" at bounding box center [870, 196] width 47 height 33
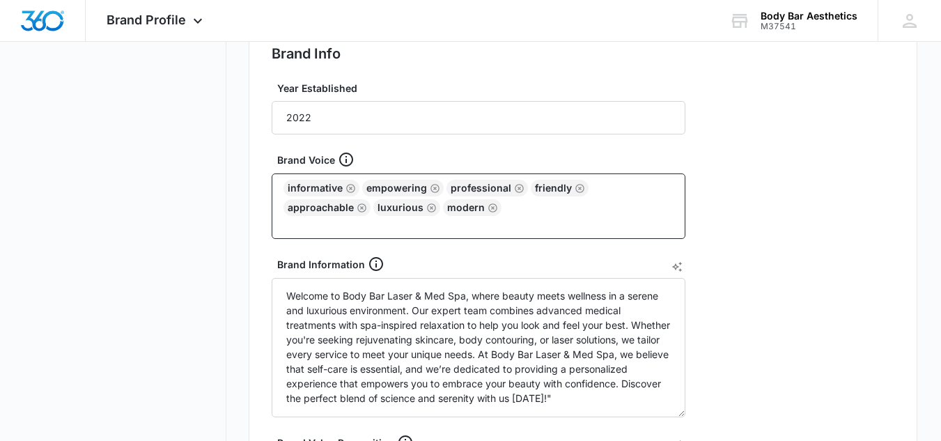
scroll to position [311, 0]
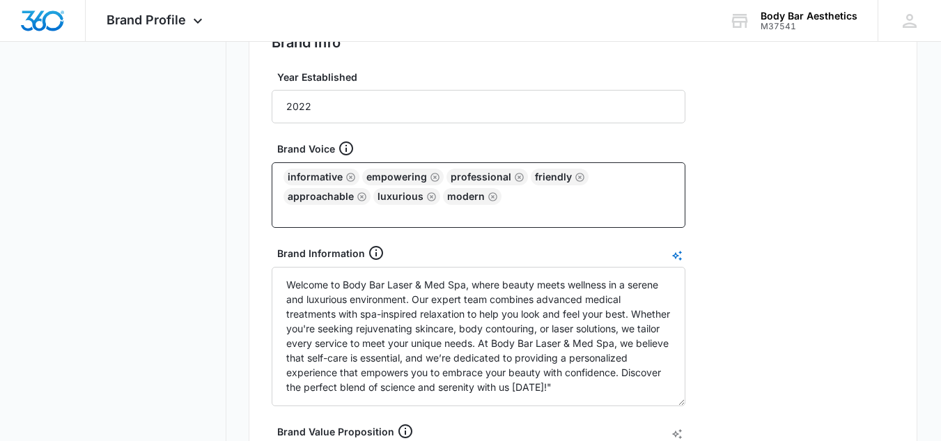
click at [675, 253] on icon "AI Text Generator" at bounding box center [676, 256] width 10 height 10
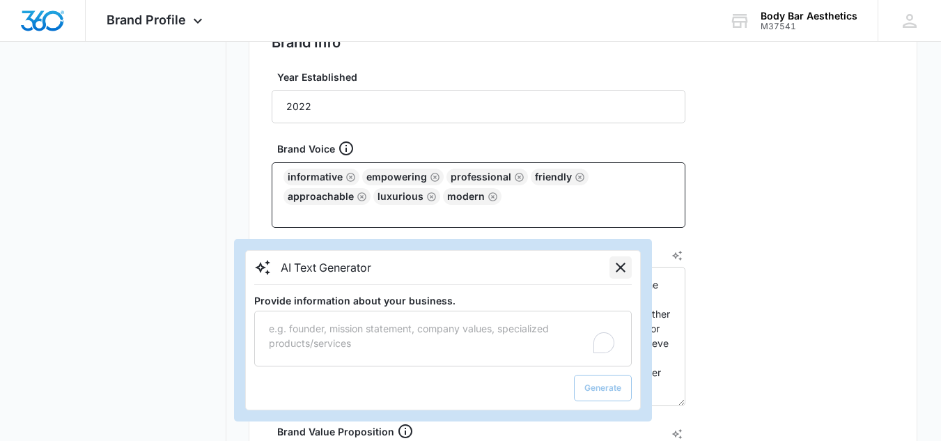
click at [618, 267] on icon "Close" at bounding box center [620, 267] width 17 height 17
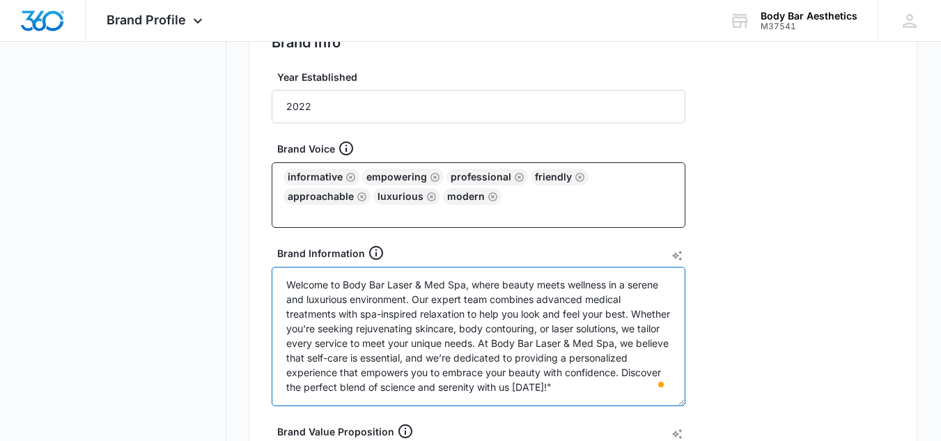
click at [666, 339] on textarea "Welcome to Body Bar Laser & Med Spa, where beauty meets wellness in a serene an…" at bounding box center [479, 336] width 414 height 139
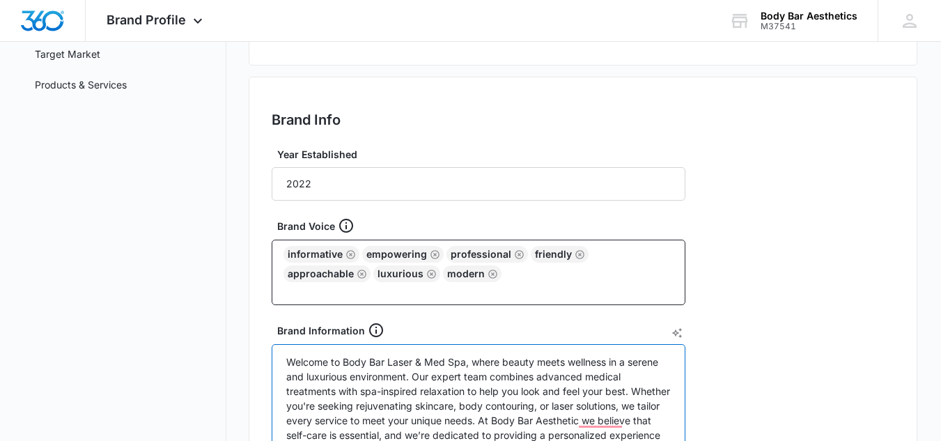
scroll to position [235, 0]
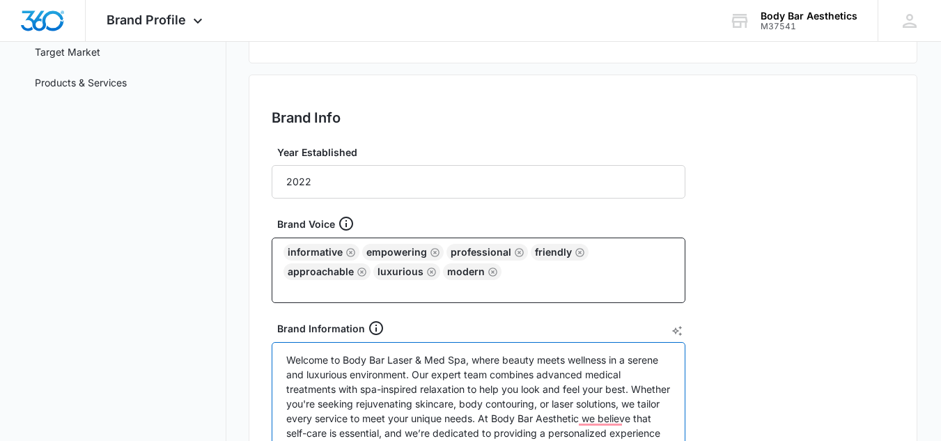
type textarea "Welcome to Body Bar Laser & Med Spa, where beauty meets wellness in a serene an…"
click at [353, 223] on icon at bounding box center [346, 223] width 17 height 17
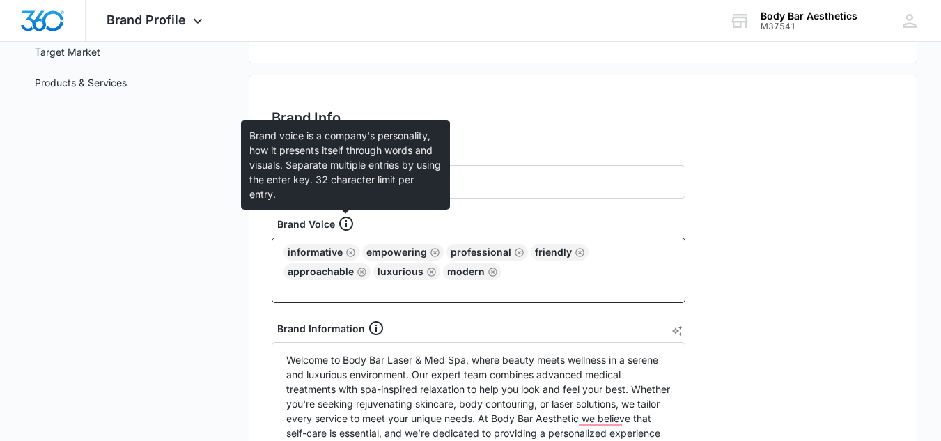
click at [830, 226] on div "Brand Info Edit Year Established 2022 Brand Voice informative empowering profes…" at bounding box center [583, 432] width 668 height 717
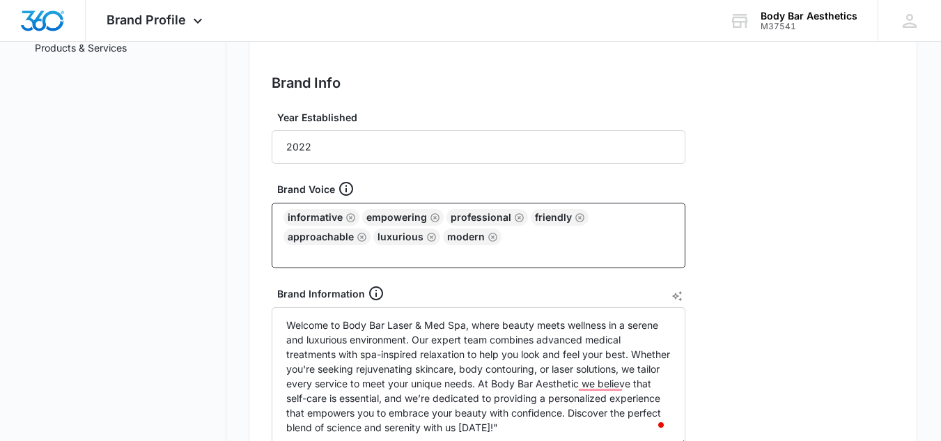
scroll to position [274, 0]
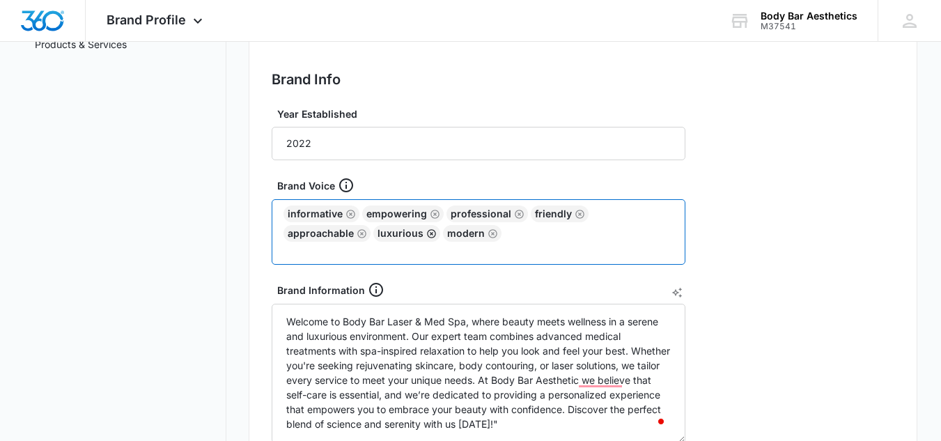
click at [427, 233] on icon "Remove" at bounding box center [431, 233] width 9 height 9
click at [418, 233] on icon "Remove" at bounding box center [423, 233] width 10 height 10
click at [348, 214] on icon "Remove" at bounding box center [350, 214] width 9 height 9
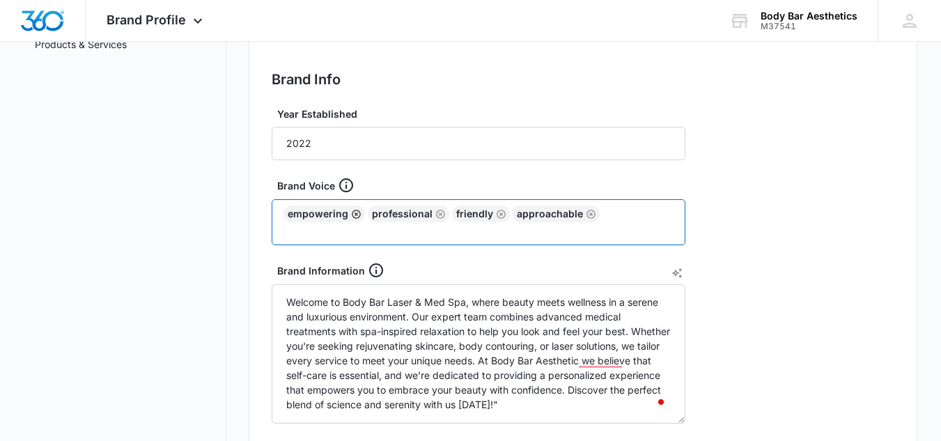
click at [354, 215] on icon "Remove" at bounding box center [356, 214] width 9 height 9
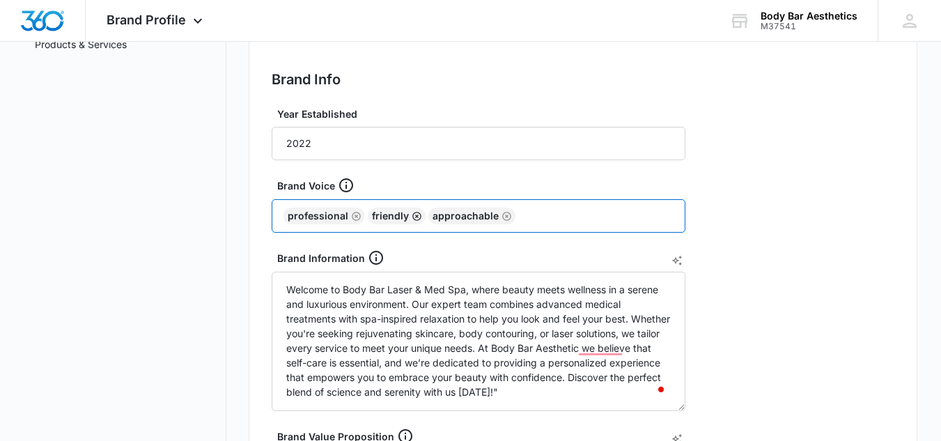
click at [412, 214] on icon "Remove" at bounding box center [416, 216] width 10 height 10
click at [444, 218] on icon "Remove" at bounding box center [446, 216] width 10 height 10
click at [402, 217] on input "text" at bounding box center [521, 215] width 306 height 21
type input "confident"
click at [447, 214] on input "text" at bounding box center [555, 215] width 236 height 21
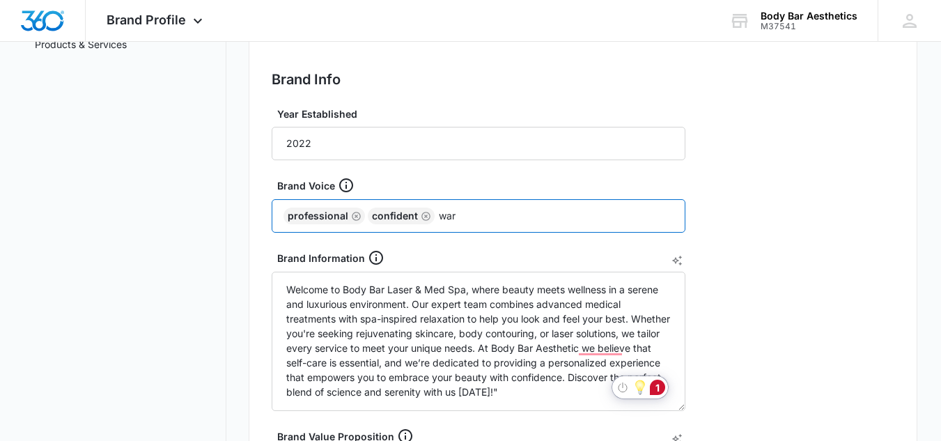
type input "warm"
click at [498, 218] on input "text" at bounding box center [580, 215] width 185 height 21
type input "empowering"
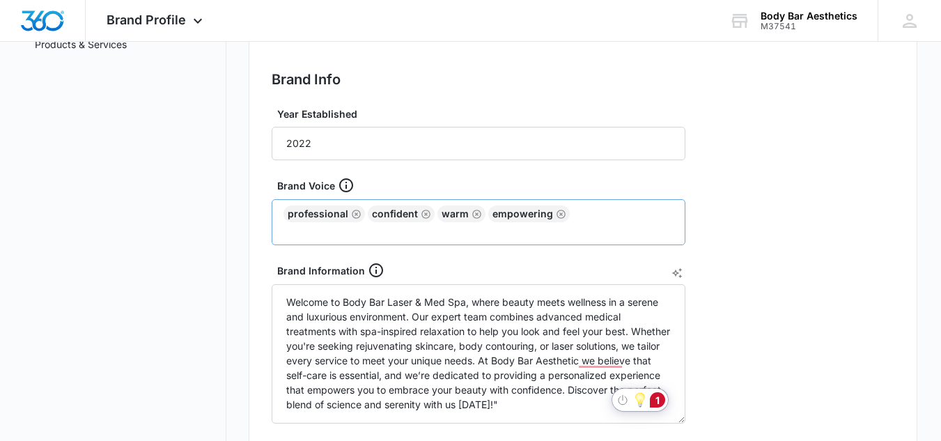
click at [571, 207] on div "professional confident warm empowering" at bounding box center [479, 222] width 414 height 46
click at [563, 212] on div "empowering" at bounding box center [528, 213] width 81 height 17
click at [576, 214] on div "professional confident warm empowering" at bounding box center [479, 222] width 414 height 46
click at [576, 215] on div "professional confident warm empowering" at bounding box center [479, 222] width 414 height 46
click at [522, 230] on input "text" at bounding box center [479, 230] width 387 height 17
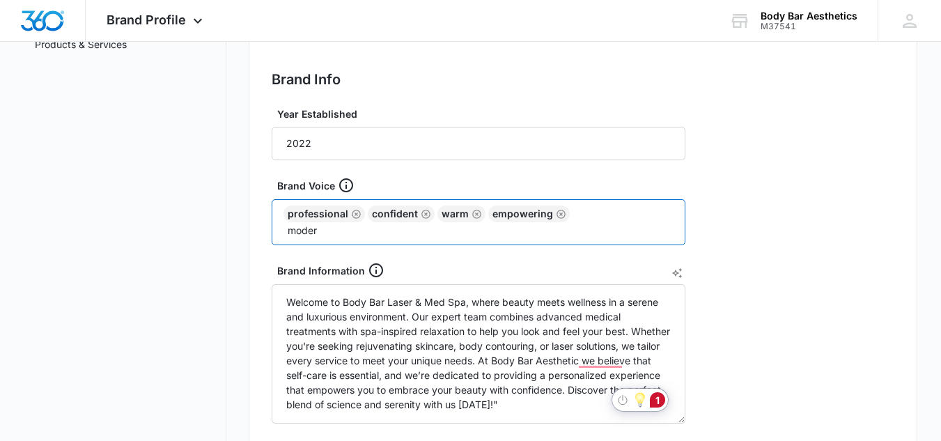
type input "modern"
click at [629, 219] on div "professional confident warm empowering modern" at bounding box center [479, 222] width 414 height 46
click at [521, 231] on input "text" at bounding box center [479, 230] width 387 height 17
type input "clear"
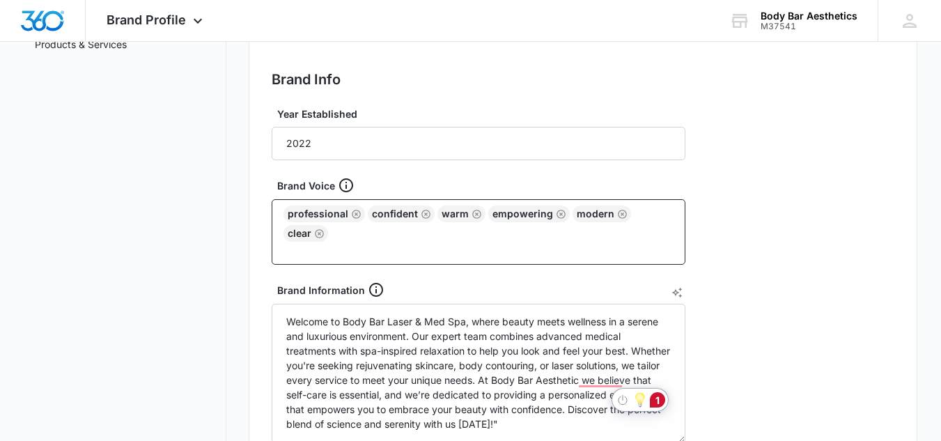
click at [460, 241] on div "professional confident warm empowering modern clear" at bounding box center [479, 231] width 414 height 65
click at [444, 242] on input "text" at bounding box center [479, 250] width 387 height 17
type input "expert"
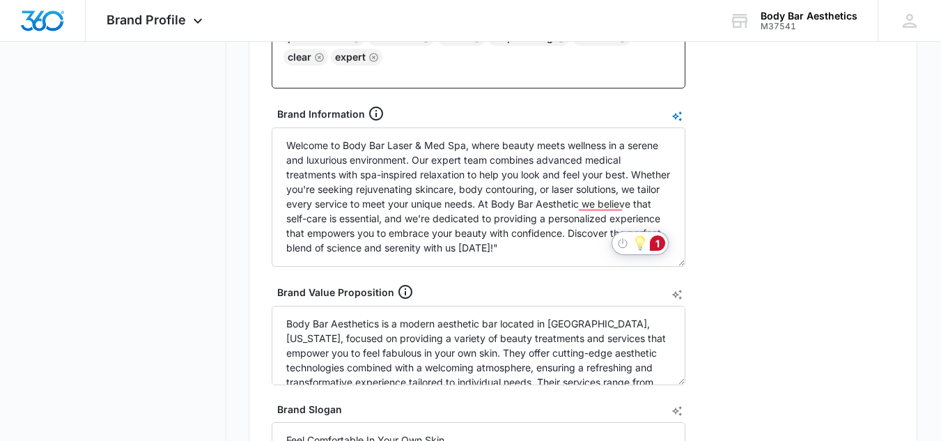
scroll to position [448, 0]
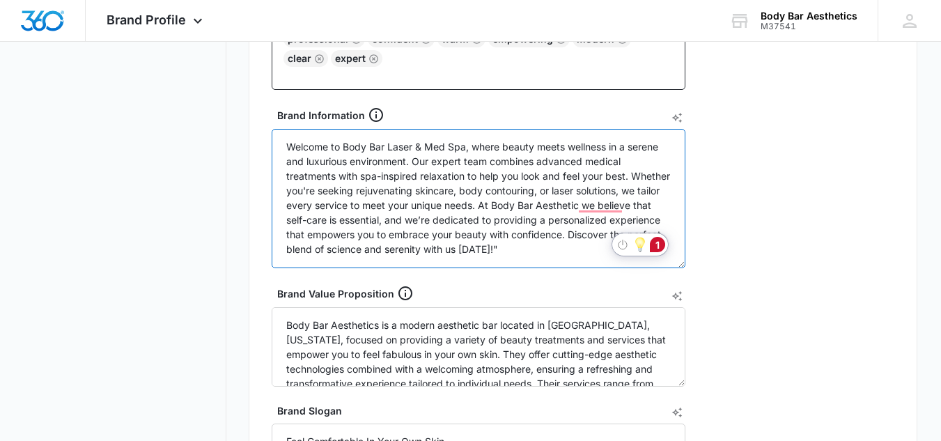
click at [609, 210] on textarea "Welcome to Body Bar Laser & Med Spa, where beauty meets wellness in a serene an…" at bounding box center [479, 198] width 414 height 139
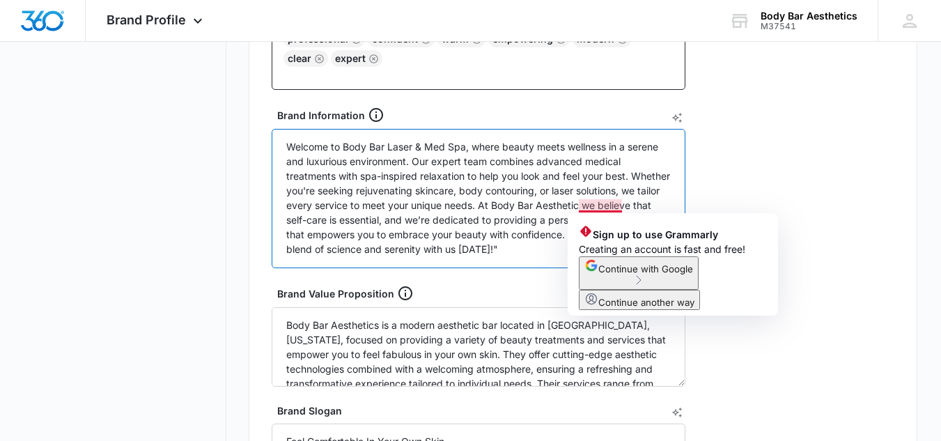
click at [620, 206] on textarea "Welcome to Body Bar Laser & Med Spa, where beauty meets wellness in a serene an…" at bounding box center [479, 198] width 414 height 139
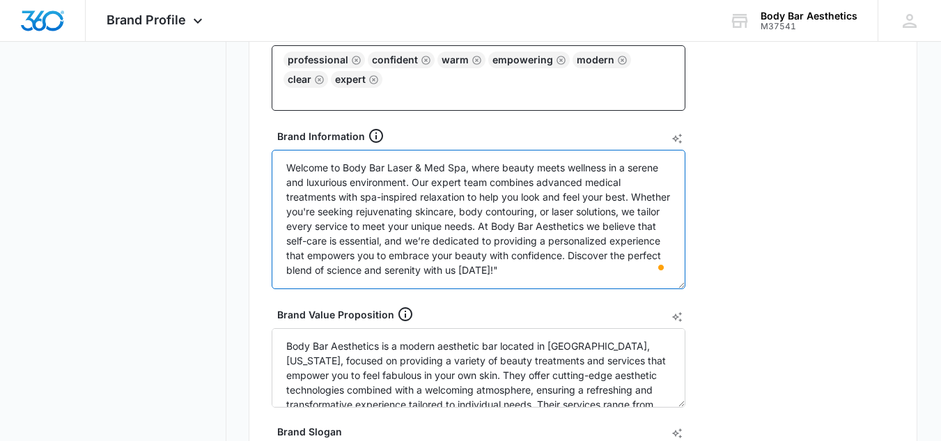
scroll to position [425, 0]
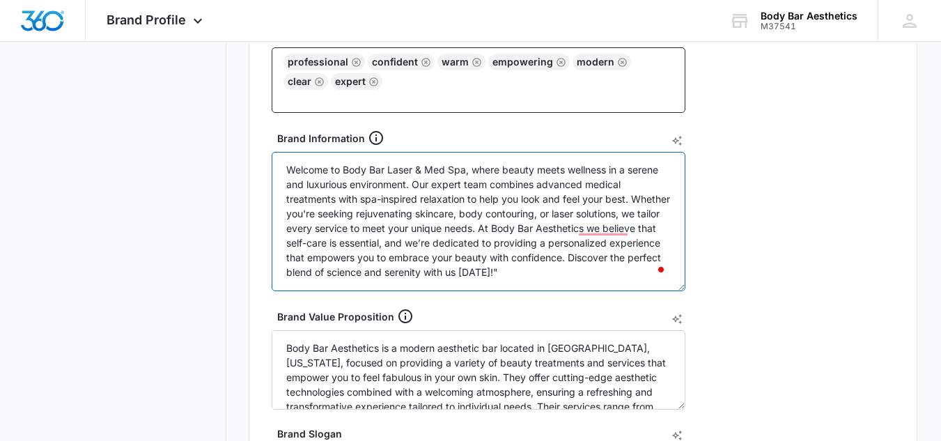
click at [463, 170] on textarea "Welcome to Body Bar Laser & Med Spa, where beauty meets wellness in a serene an…" at bounding box center [479, 221] width 414 height 139
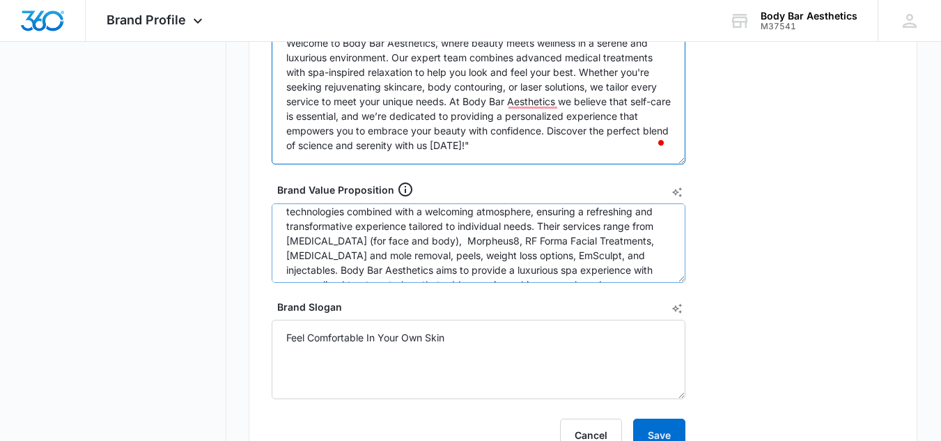
scroll to position [58, 0]
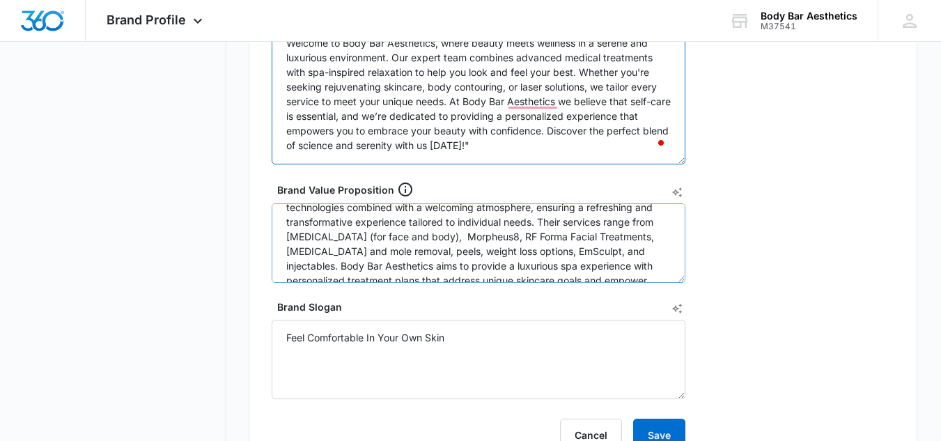
type textarea "Welcome to Body Bar Aesthetics, where beauty meets wellness in a serene and lux…"
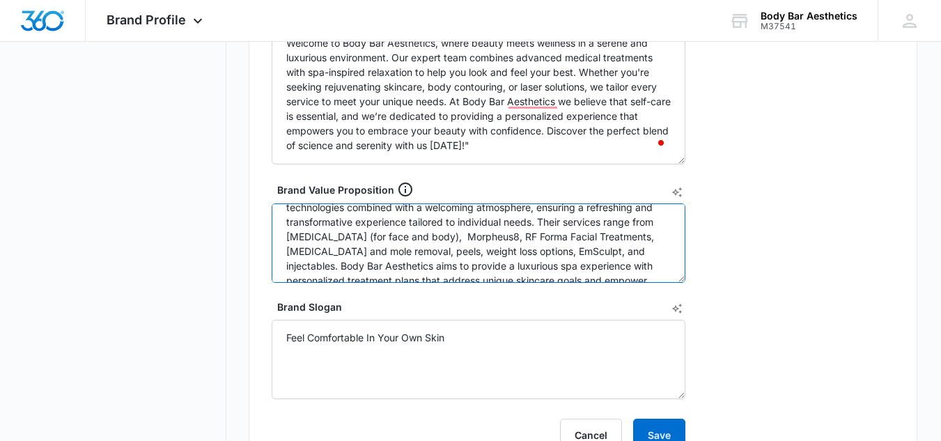
click at [462, 240] on textarea "Body Bar Aesthetics is a modern aesthetic bar located in Kingwood, Texas, focus…" at bounding box center [479, 242] width 414 height 79
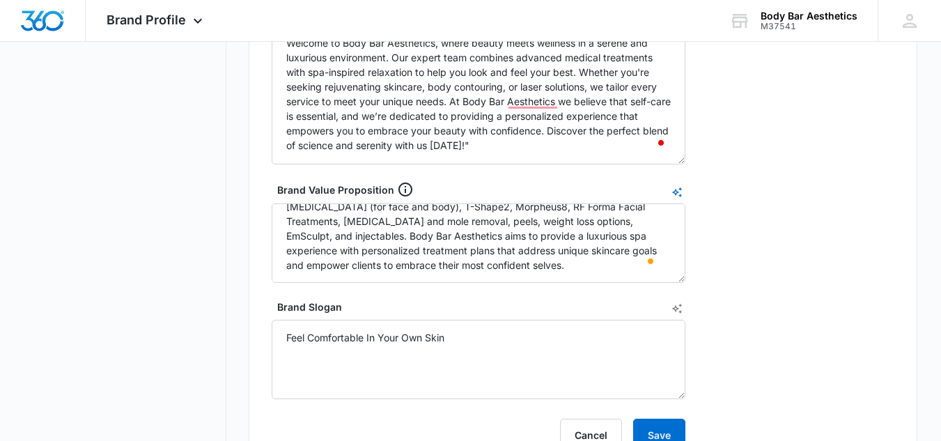
click at [675, 195] on icon "AI Text Generator" at bounding box center [676, 192] width 10 height 10
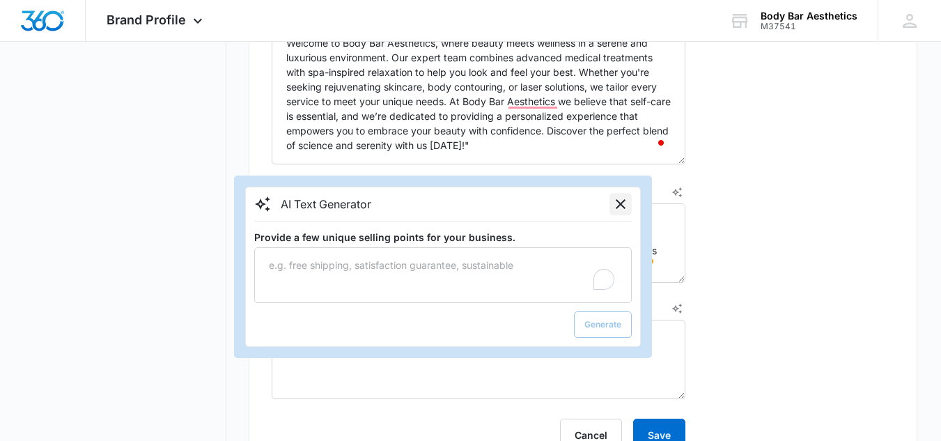
click at [624, 200] on icon "Close" at bounding box center [620, 204] width 10 height 10
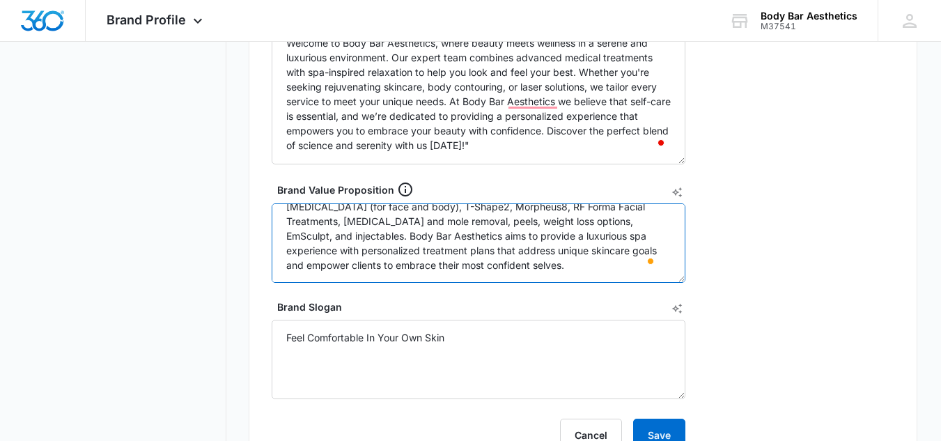
scroll to position [84, 0]
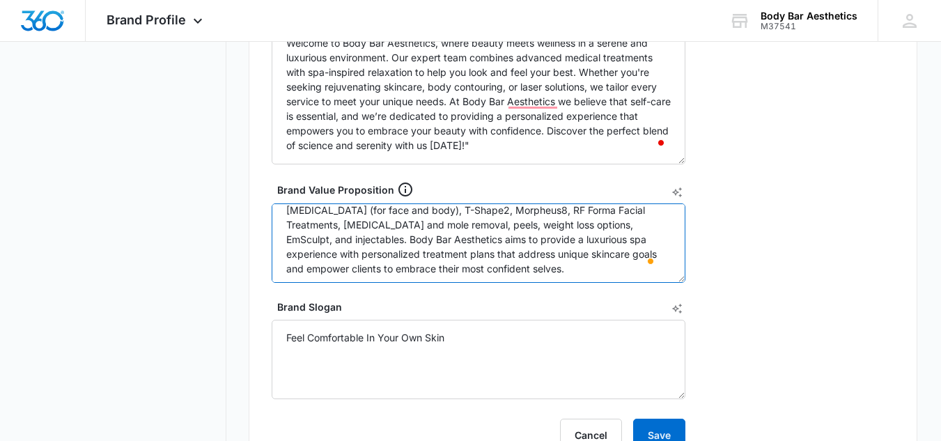
click at [563, 268] on textarea "Body Bar Aesthetics is a modern aesthetic bar located in Kingwood, Texas, focus…" at bounding box center [479, 242] width 414 height 79
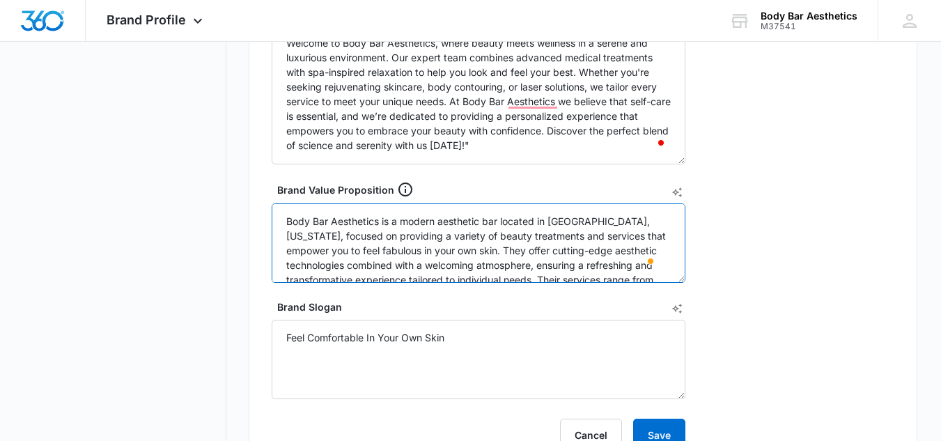
drag, startPoint x: 549, startPoint y: 263, endPoint x: 278, endPoint y: 207, distance: 275.8
click at [278, 207] on textarea "Body Bar Aesthetics is a modern aesthetic bar located in Kingwood, Texas, focus…" at bounding box center [479, 242] width 414 height 79
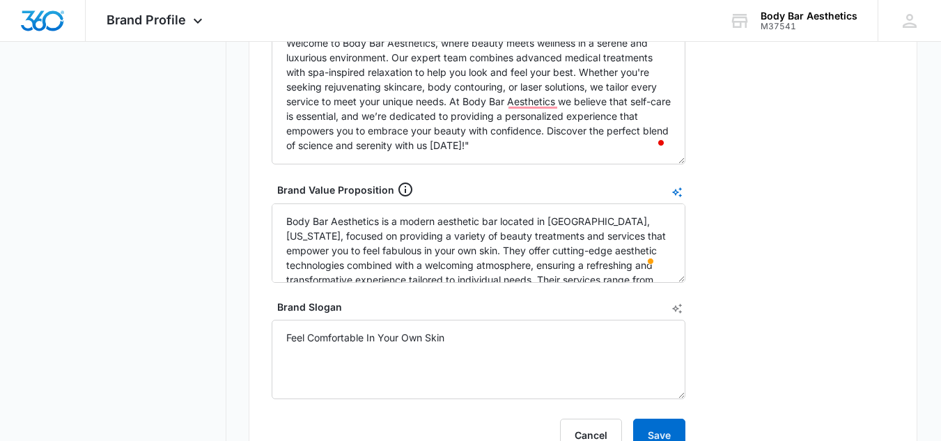
click at [675, 189] on icon "AI Text Generator" at bounding box center [676, 192] width 11 height 11
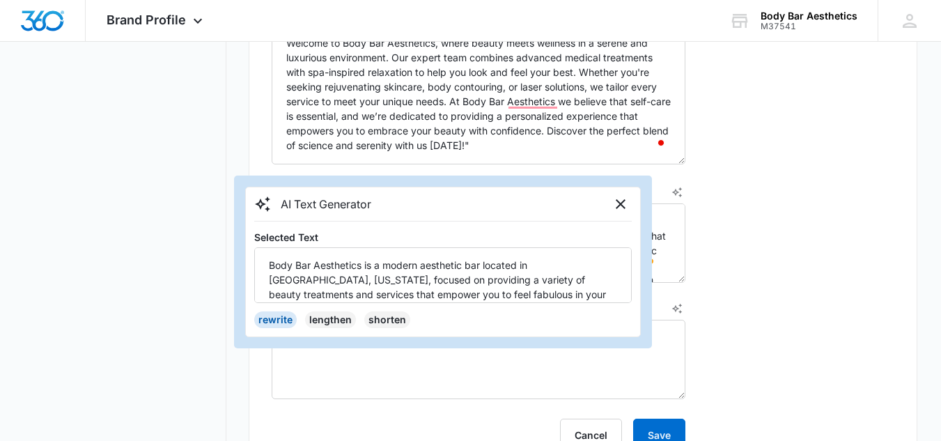
click at [272, 313] on button "rewrite" at bounding box center [275, 319] width 42 height 17
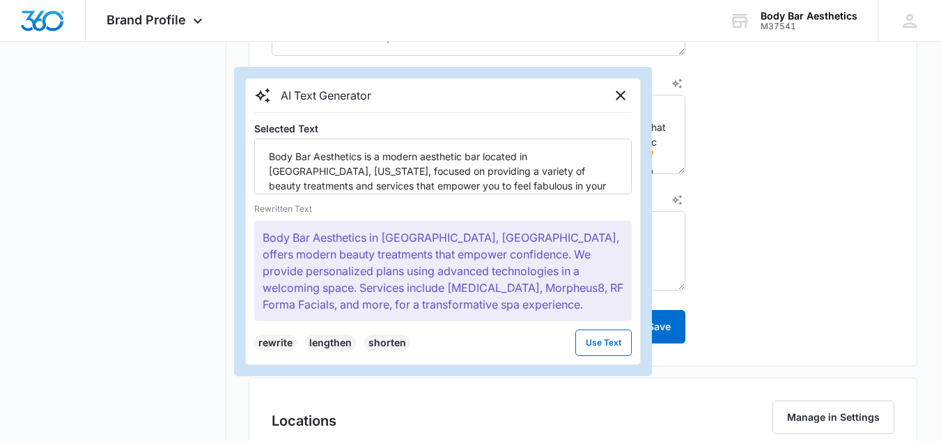
scroll to position [671, 0]
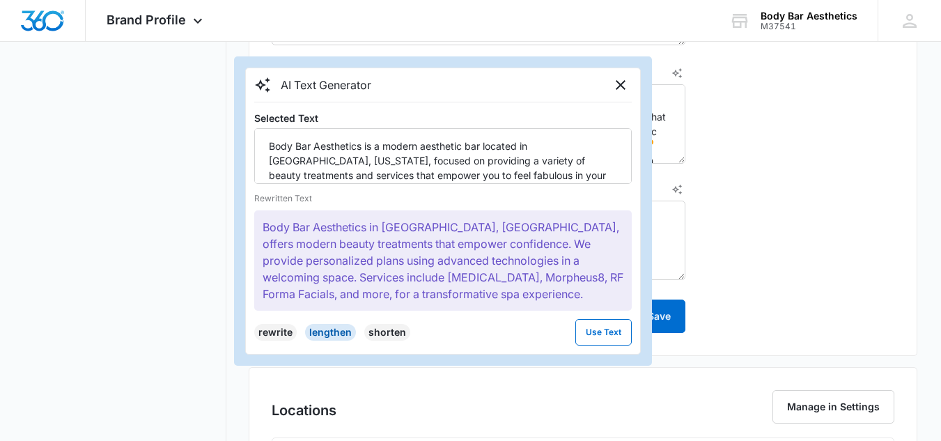
click at [326, 328] on button "lengthen" at bounding box center [330, 332] width 51 height 17
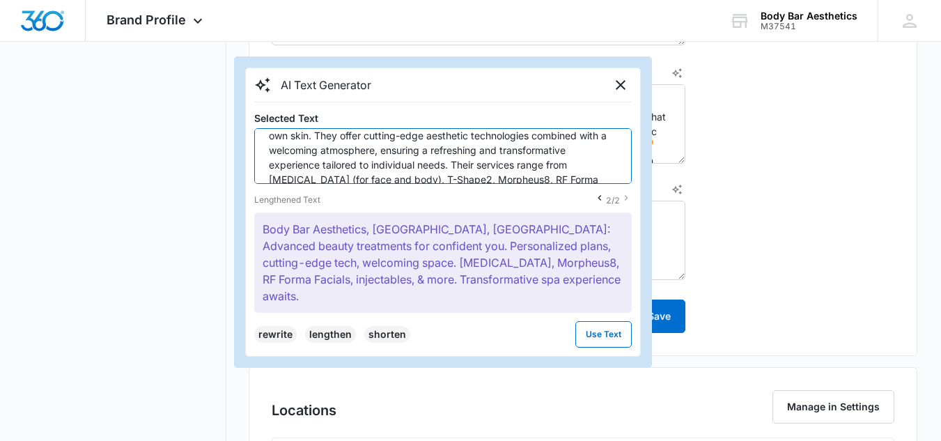
scroll to position [0, 0]
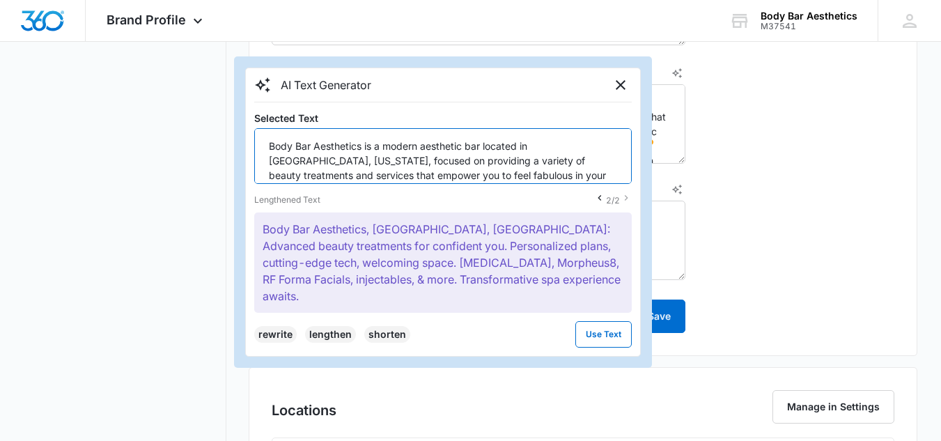
drag, startPoint x: 473, startPoint y: 168, endPoint x: 251, endPoint y: 125, distance: 226.3
click at [251, 125] on div "AI Text Generator Selected Text Body Bar Aesthetics is a modern aesthetic bar l…" at bounding box center [442, 212] width 395 height 289
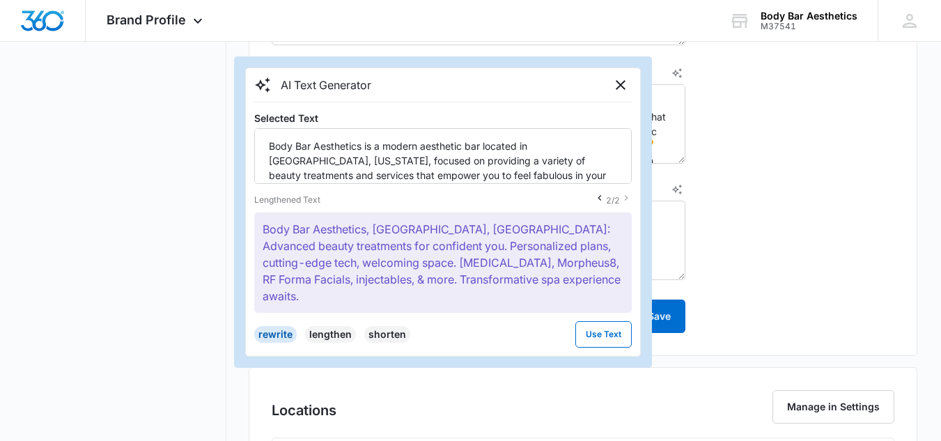
click at [275, 326] on button "rewrite" at bounding box center [275, 334] width 42 height 17
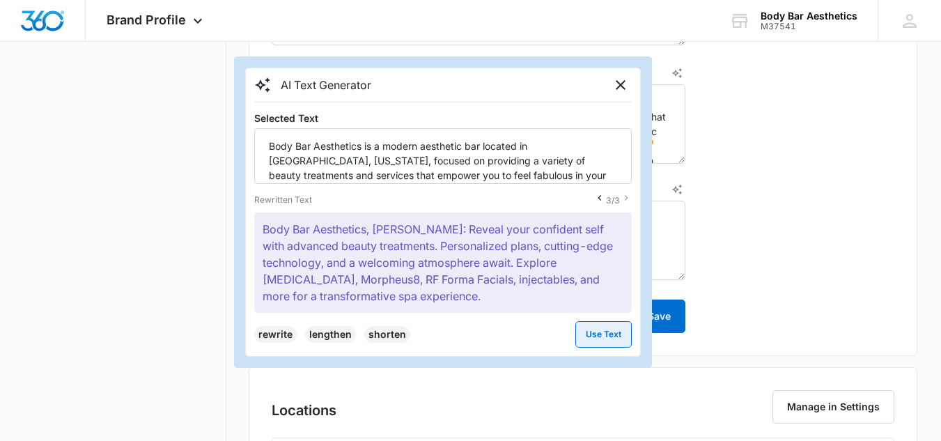
click at [600, 338] on button "Use Text" at bounding box center [603, 334] width 56 height 26
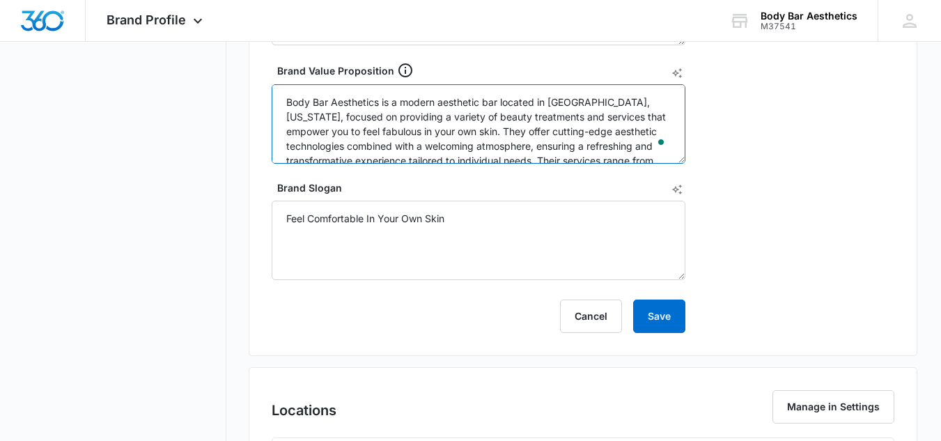
click at [496, 130] on textarea "Body Bar Aesthetics, Kingwood: Reveal your confident self with advanced beauty …" at bounding box center [479, 123] width 414 height 79
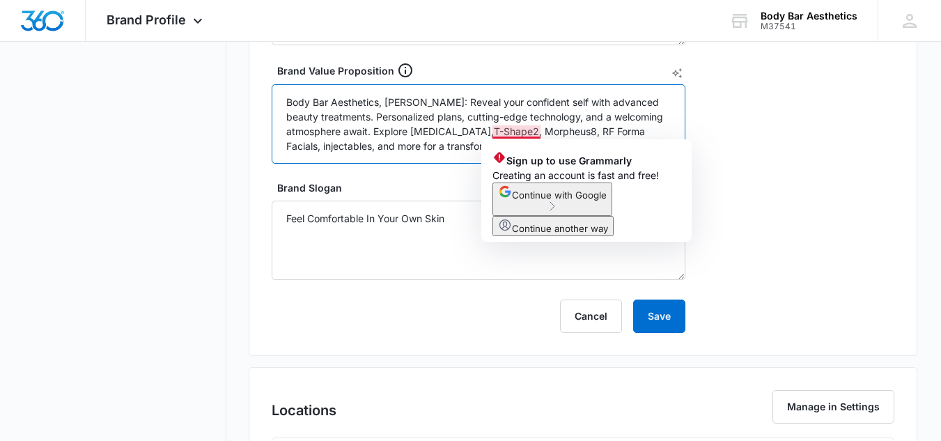
click at [496, 132] on textarea "Body Bar Aesthetics, Kingwood: Reveal your confident self with advanced beauty …" at bounding box center [479, 123] width 414 height 79
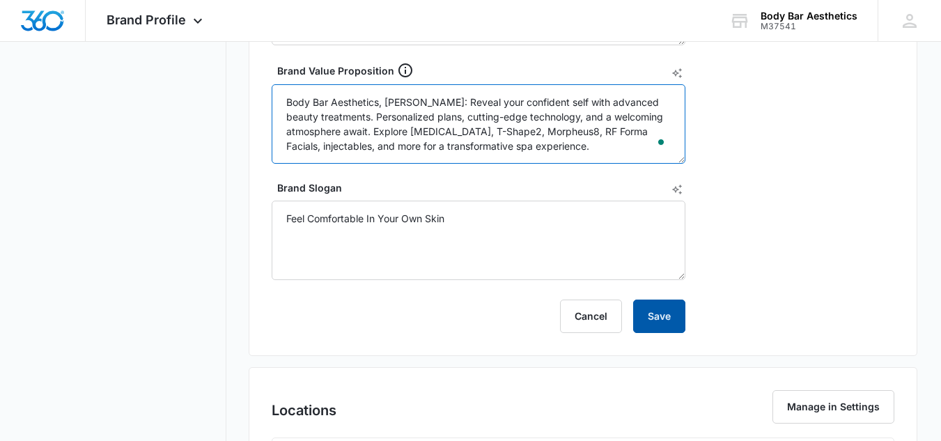
type textarea "Body Bar Aesthetics, Kingwood: Reveal your confident self with advanced beauty …"
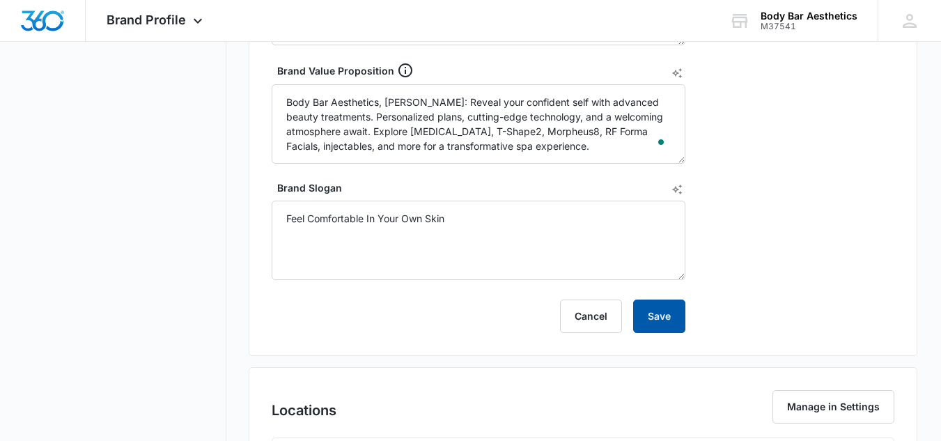
click at [670, 311] on button "Save" at bounding box center [659, 315] width 52 height 33
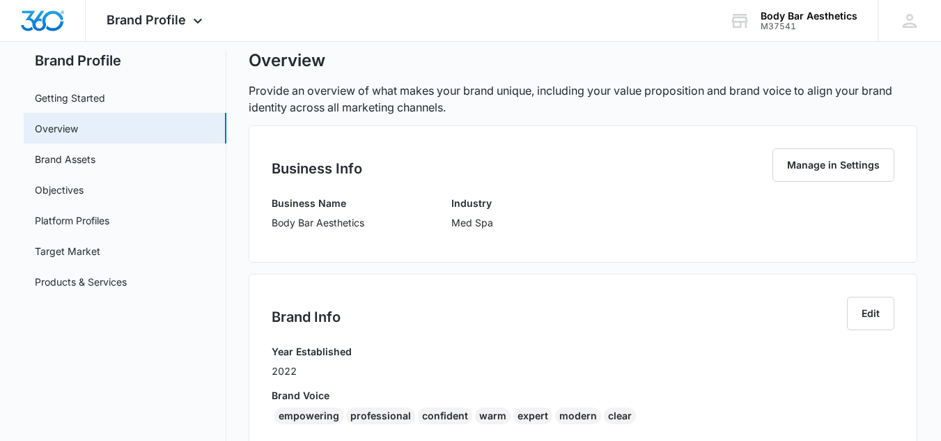
scroll to position [31, 0]
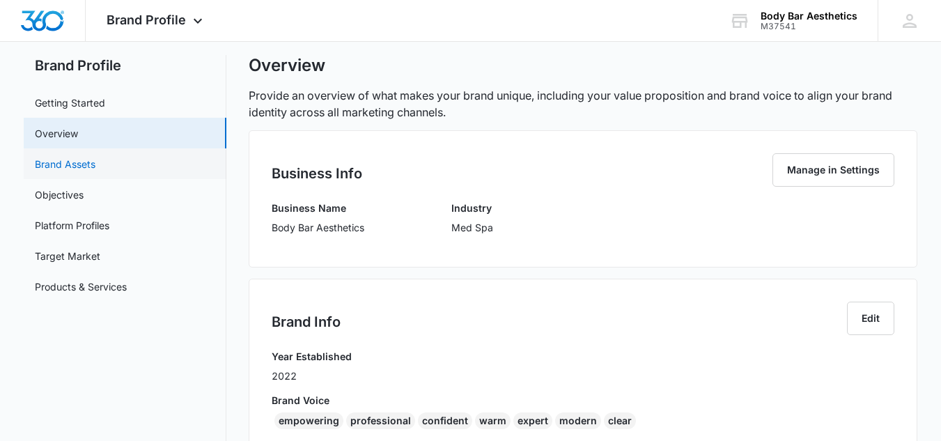
click at [95, 163] on link "Brand Assets" at bounding box center [65, 164] width 61 height 15
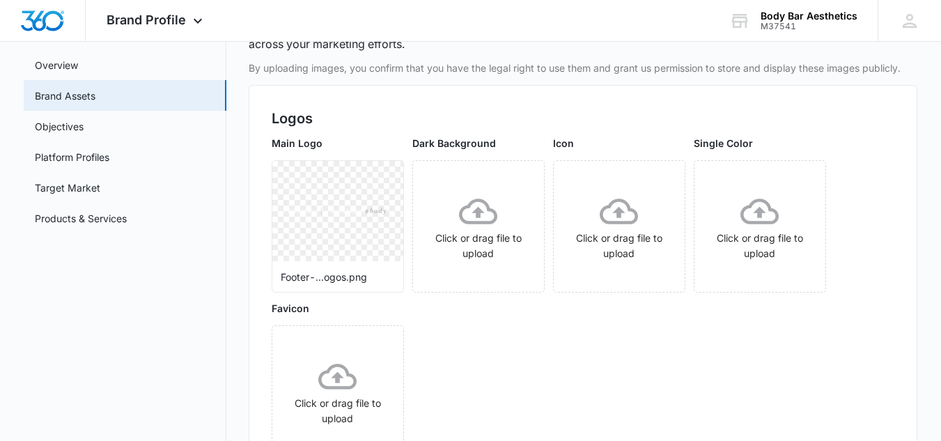
scroll to position [87, 0]
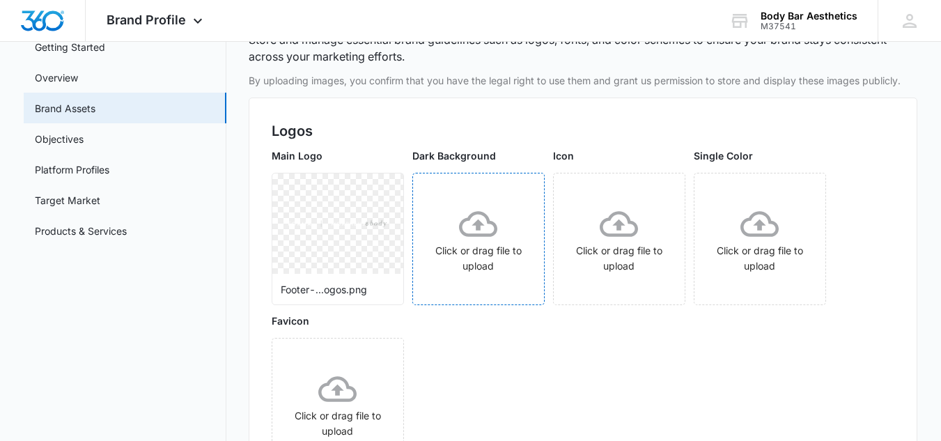
click at [485, 226] on icon at bounding box center [478, 224] width 38 height 38
click at [84, 135] on link "Objectives" at bounding box center [59, 139] width 49 height 15
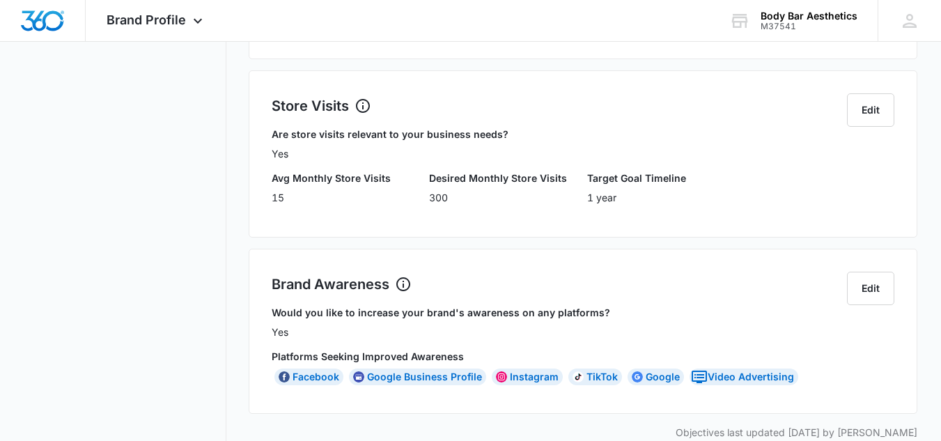
scroll to position [485, 0]
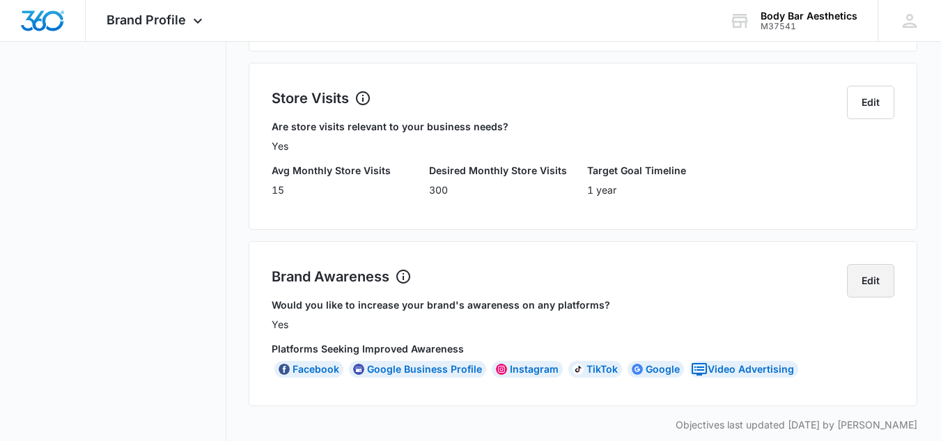
click at [874, 269] on button "Edit" at bounding box center [870, 280] width 47 height 33
select select "yes"
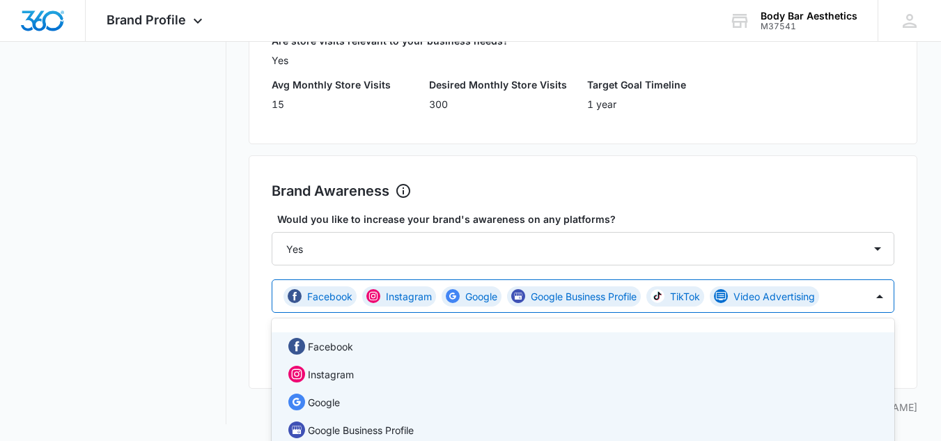
scroll to position [661, 0]
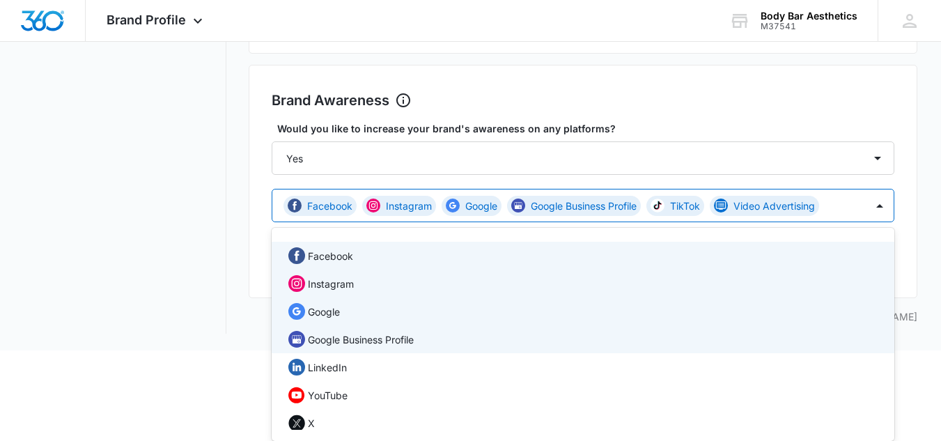
click at [427, 222] on div "12 results available. Use Up and Down to choose options, press Enter to select …" at bounding box center [583, 205] width 622 height 33
click at [339, 283] on p "Instagram" at bounding box center [331, 283] width 46 height 15
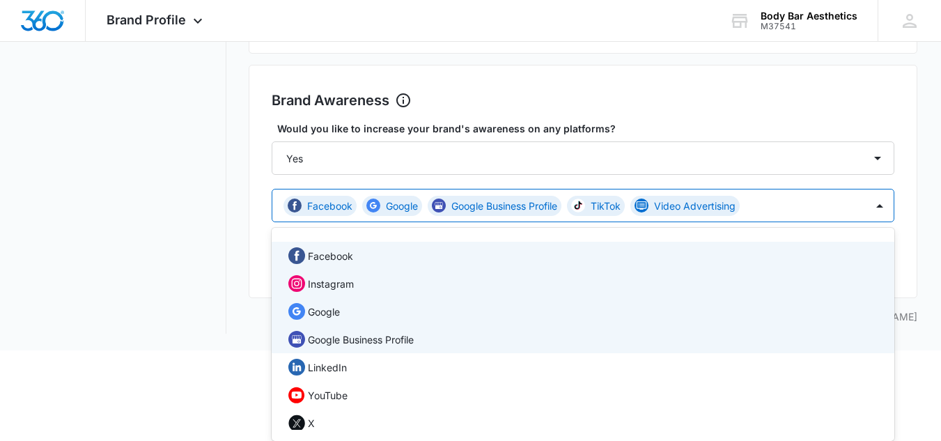
click at [342, 286] on p "Instagram" at bounding box center [331, 283] width 46 height 15
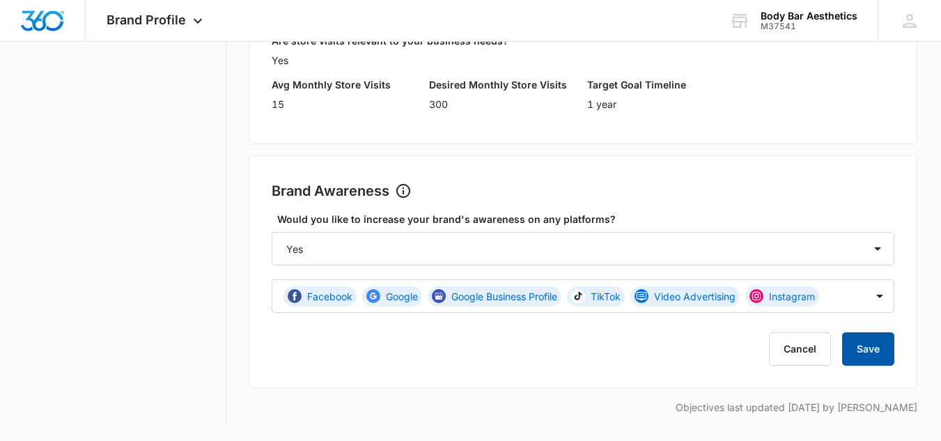
click at [880, 344] on button "Save" at bounding box center [868, 348] width 52 height 33
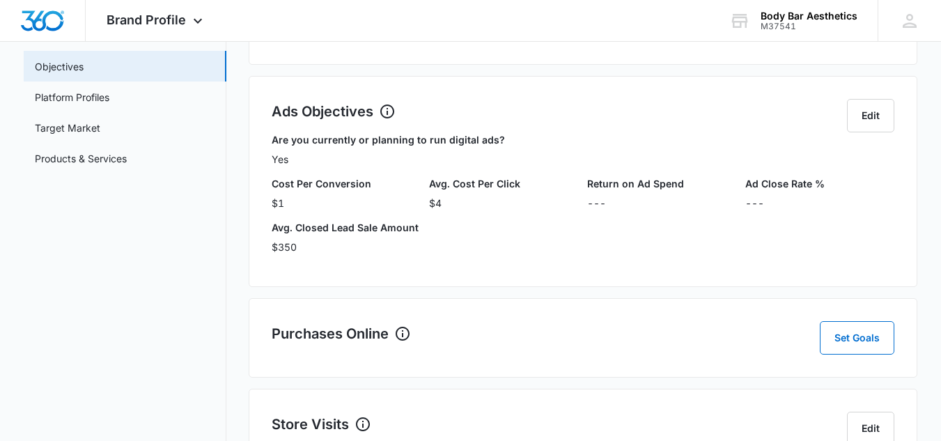
scroll to position [0, 0]
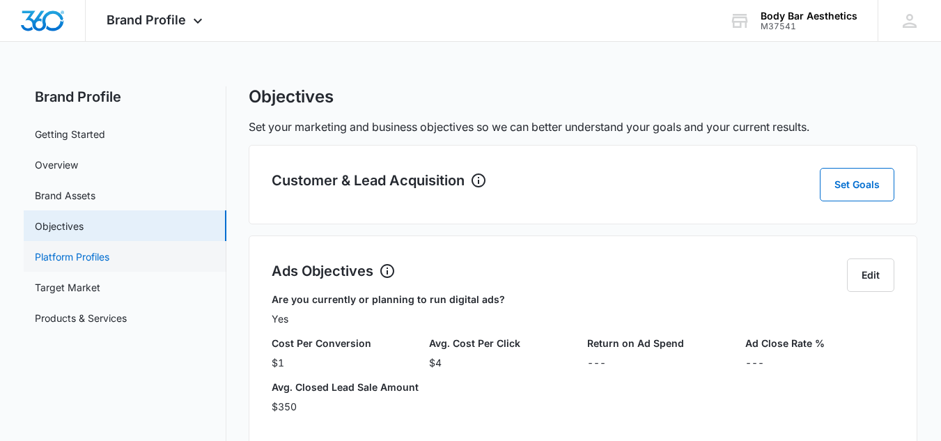
click at [86, 251] on link "Platform Profiles" at bounding box center [72, 256] width 74 height 15
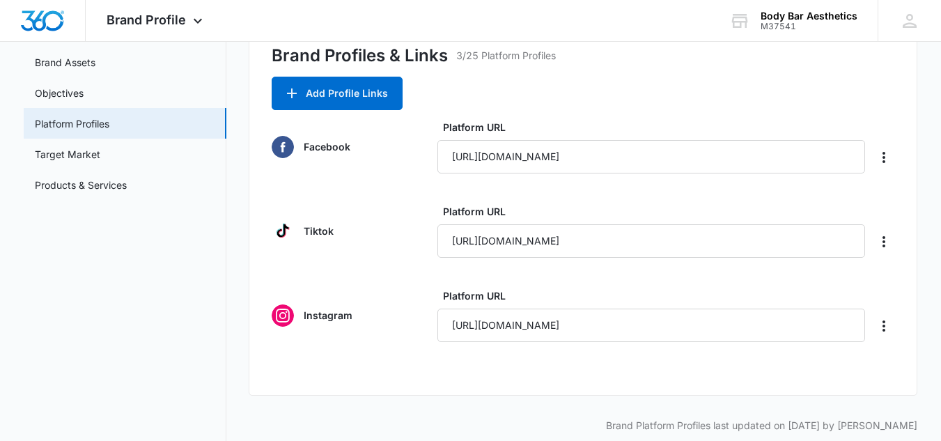
scroll to position [151, 0]
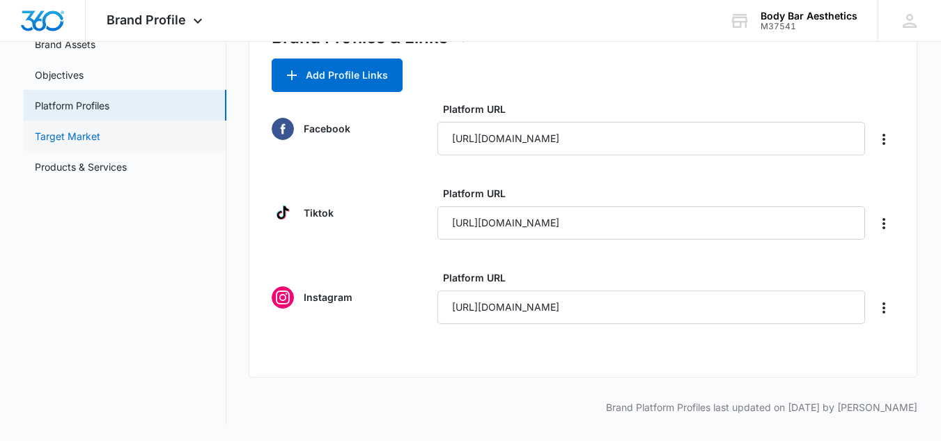
click at [100, 134] on link "Target Market" at bounding box center [67, 136] width 65 height 15
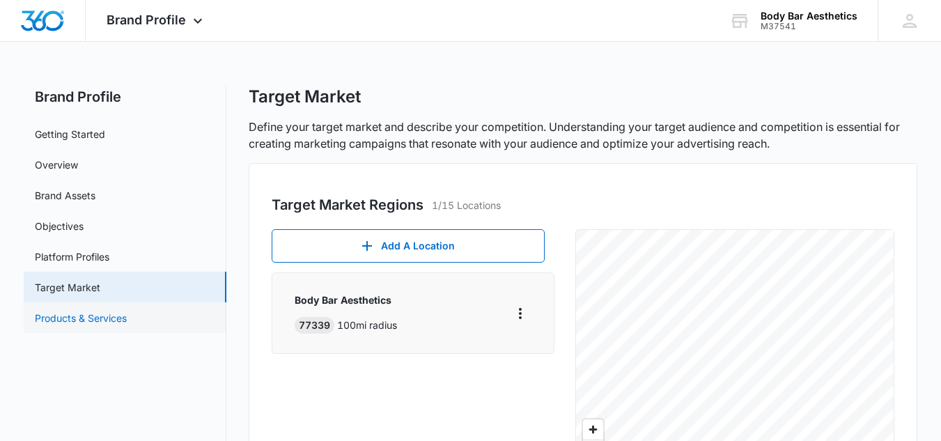
click at [127, 314] on link "Products & Services" at bounding box center [81, 318] width 92 height 15
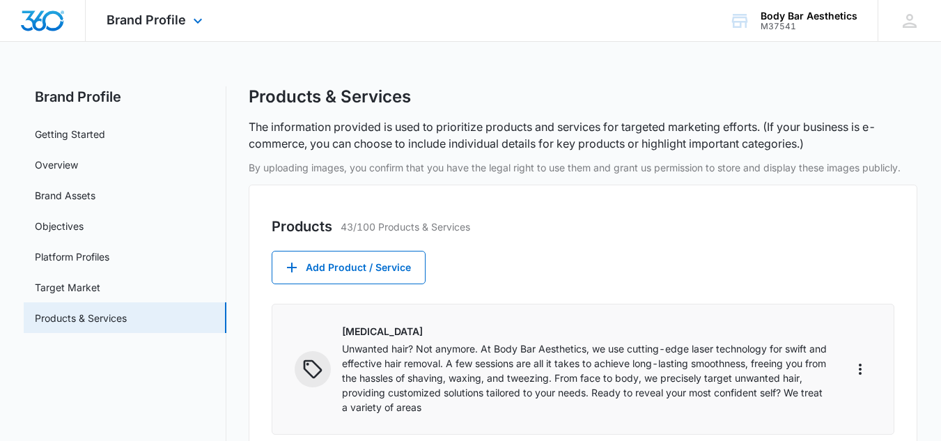
click at [58, 17] on img "Dashboard" at bounding box center [42, 20] width 45 height 21
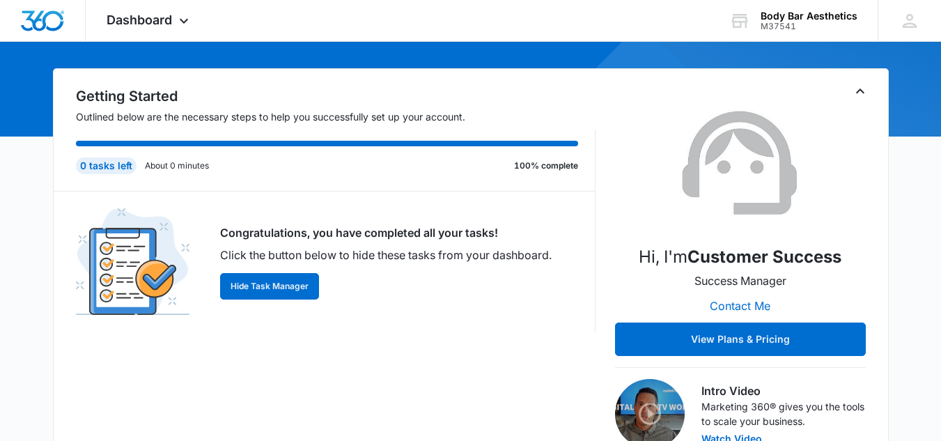
scroll to position [51, 0]
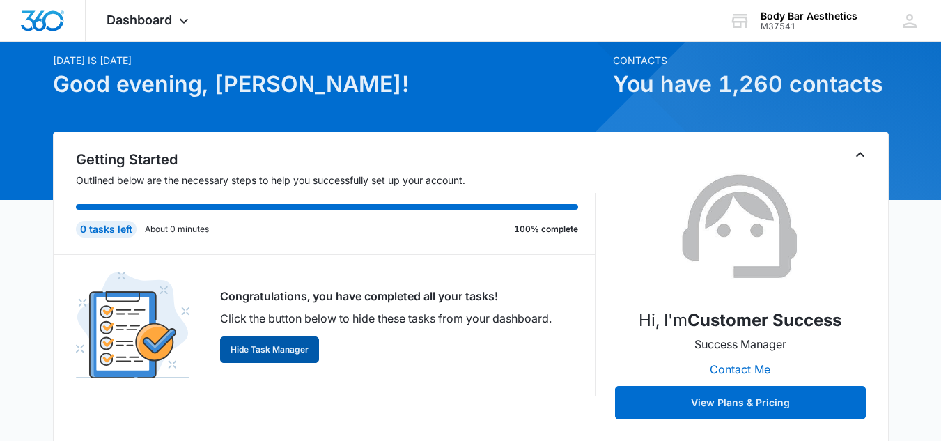
click at [272, 350] on button "Hide Task Manager" at bounding box center [269, 349] width 99 height 26
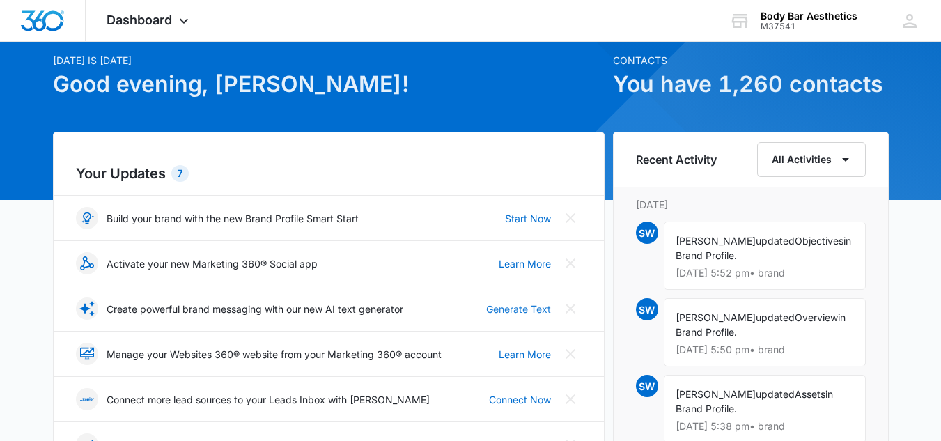
click at [526, 308] on link "Generate Text" at bounding box center [518, 308] width 65 height 15
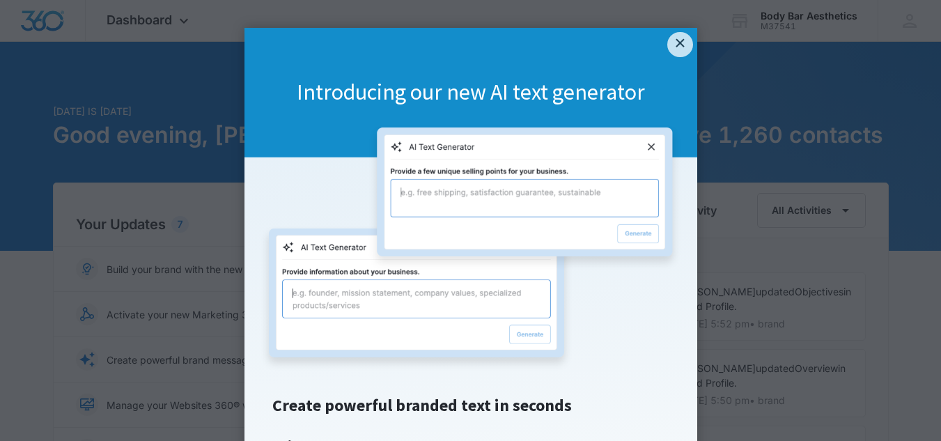
click at [675, 30] on div "Introducing our new AI text generator" at bounding box center [470, 92] width 453 height 129
click at [674, 47] on link "×" at bounding box center [679, 44] width 25 height 25
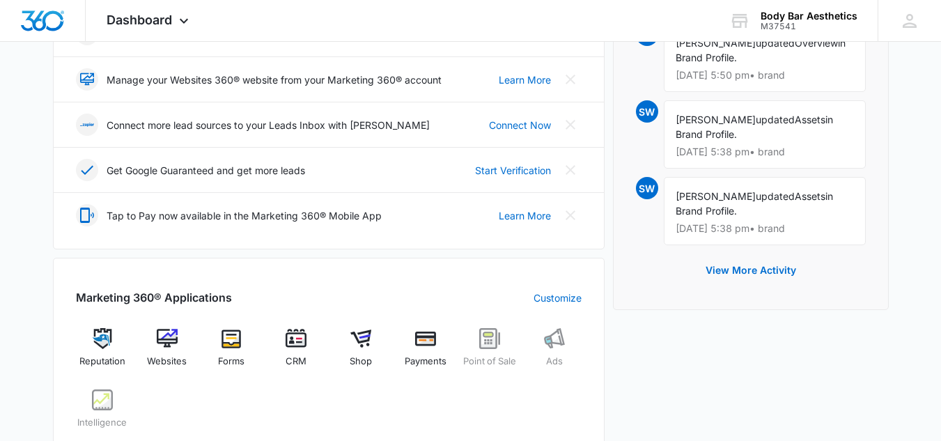
scroll to position [327, 0]
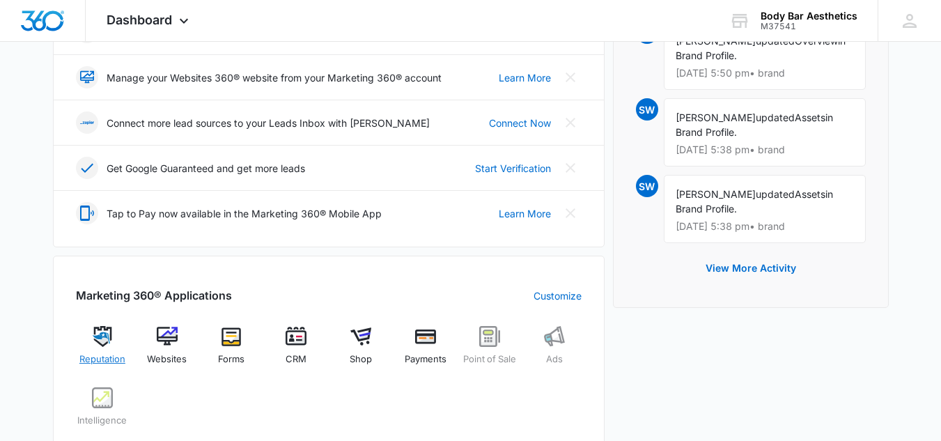
click at [92, 349] on div "Reputation" at bounding box center [103, 351] width 54 height 50
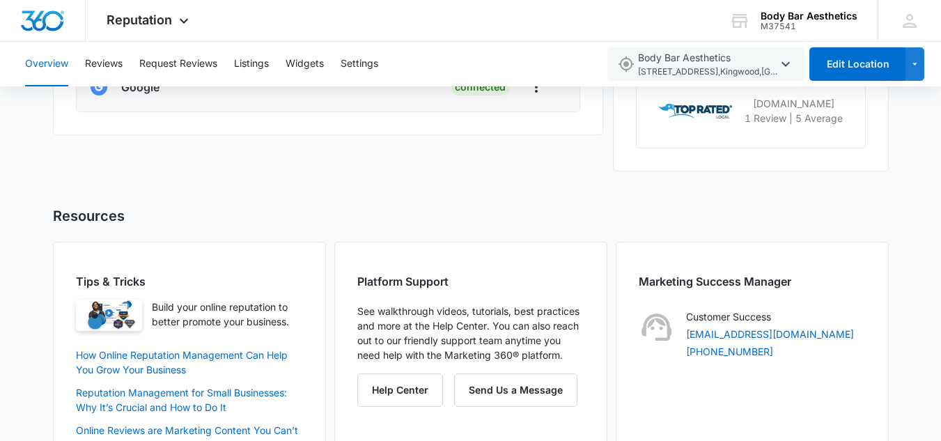
scroll to position [643, 0]
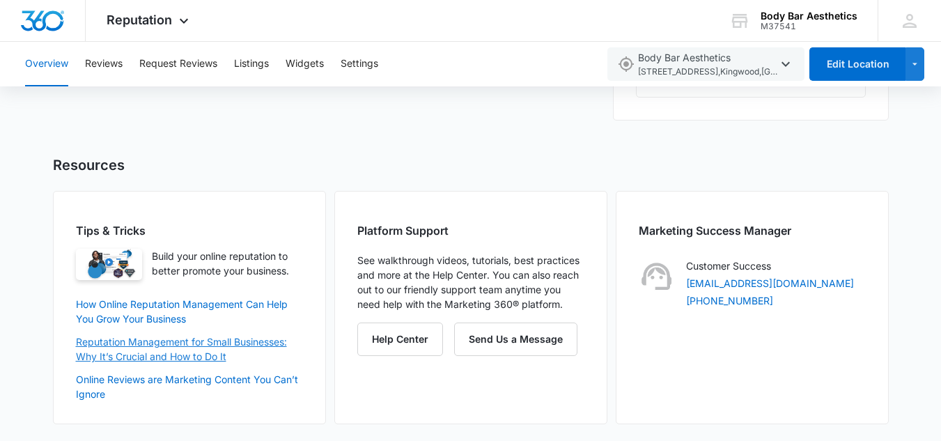
click at [191, 343] on link "Reputation Management for Small Businesses: Why It’s Crucial and How to Do It" at bounding box center [181, 349] width 211 height 26
